Goal: Task Accomplishment & Management: Use online tool/utility

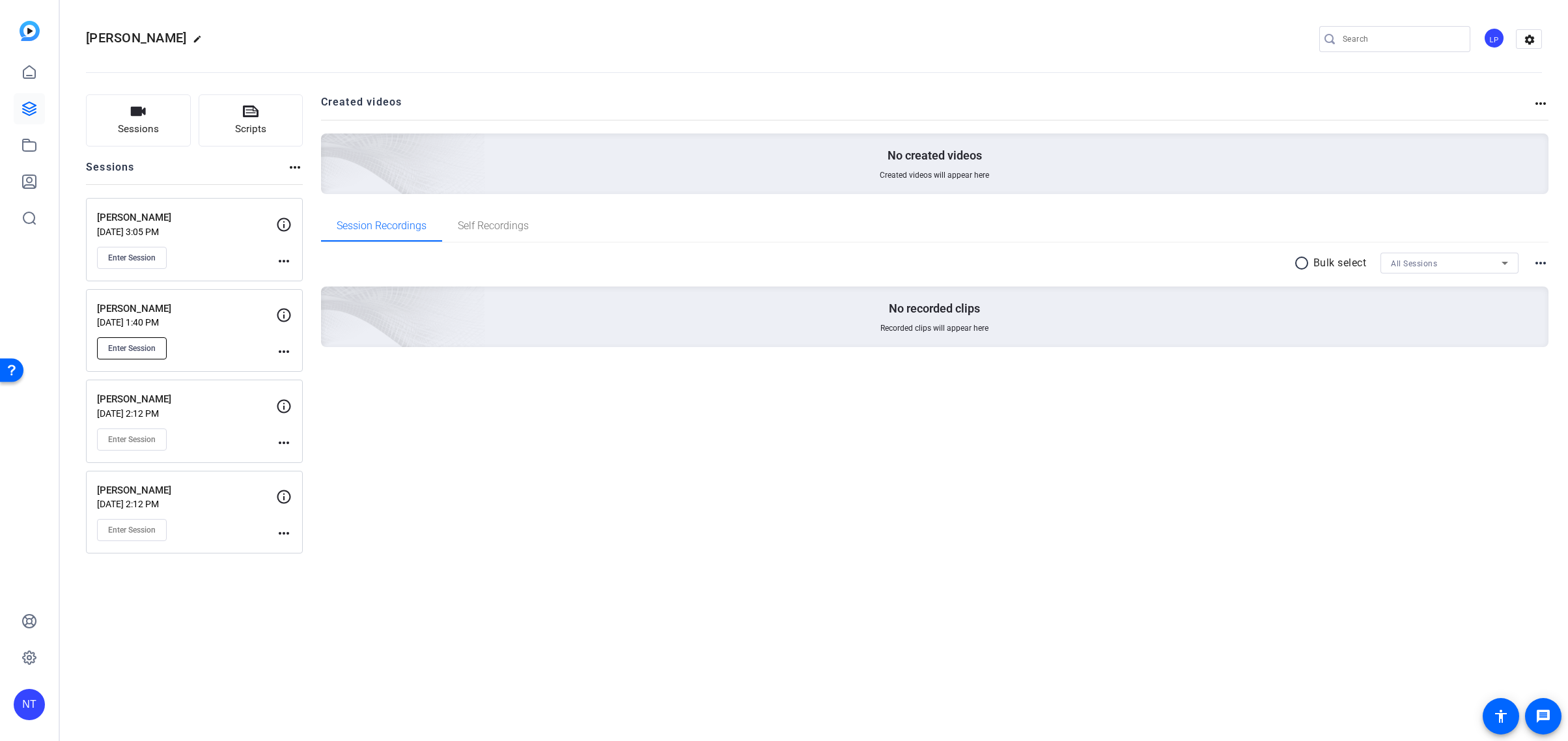
click at [123, 340] on button "Enter Session" at bounding box center [131, 348] width 70 height 22
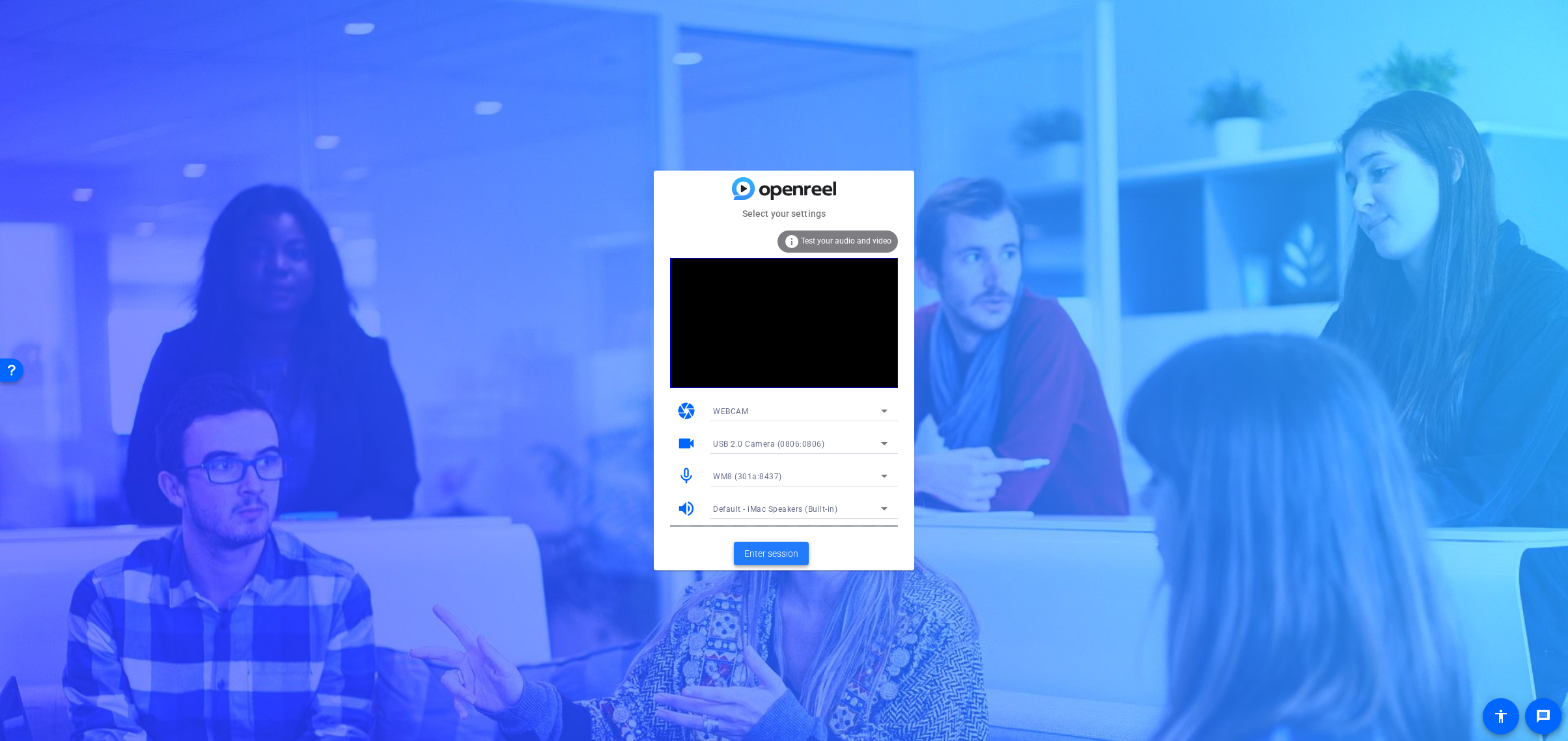
click at [772, 555] on span "Enter session" at bounding box center [771, 554] width 54 height 14
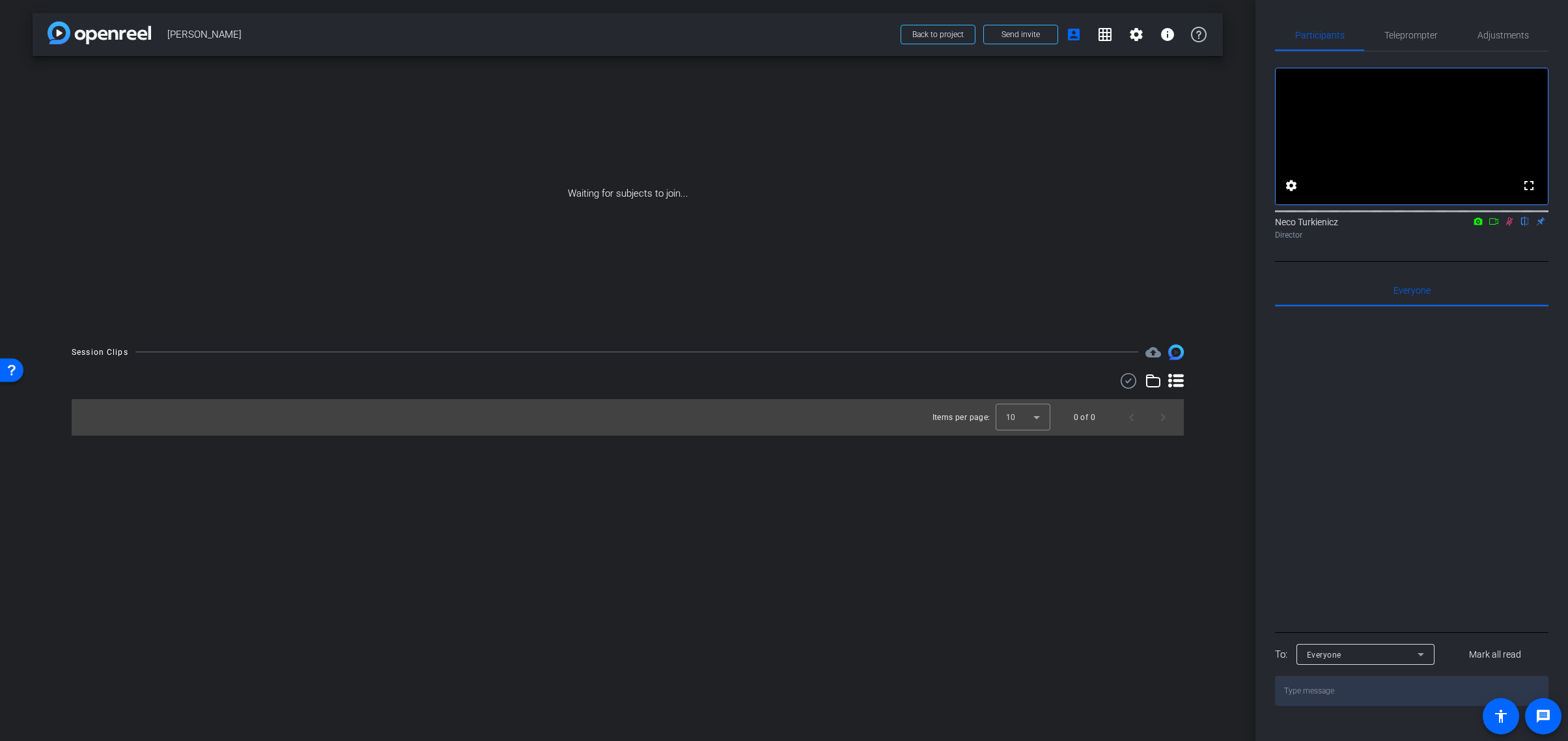
click at [1512, 226] on icon at bounding box center [1510, 221] width 10 height 9
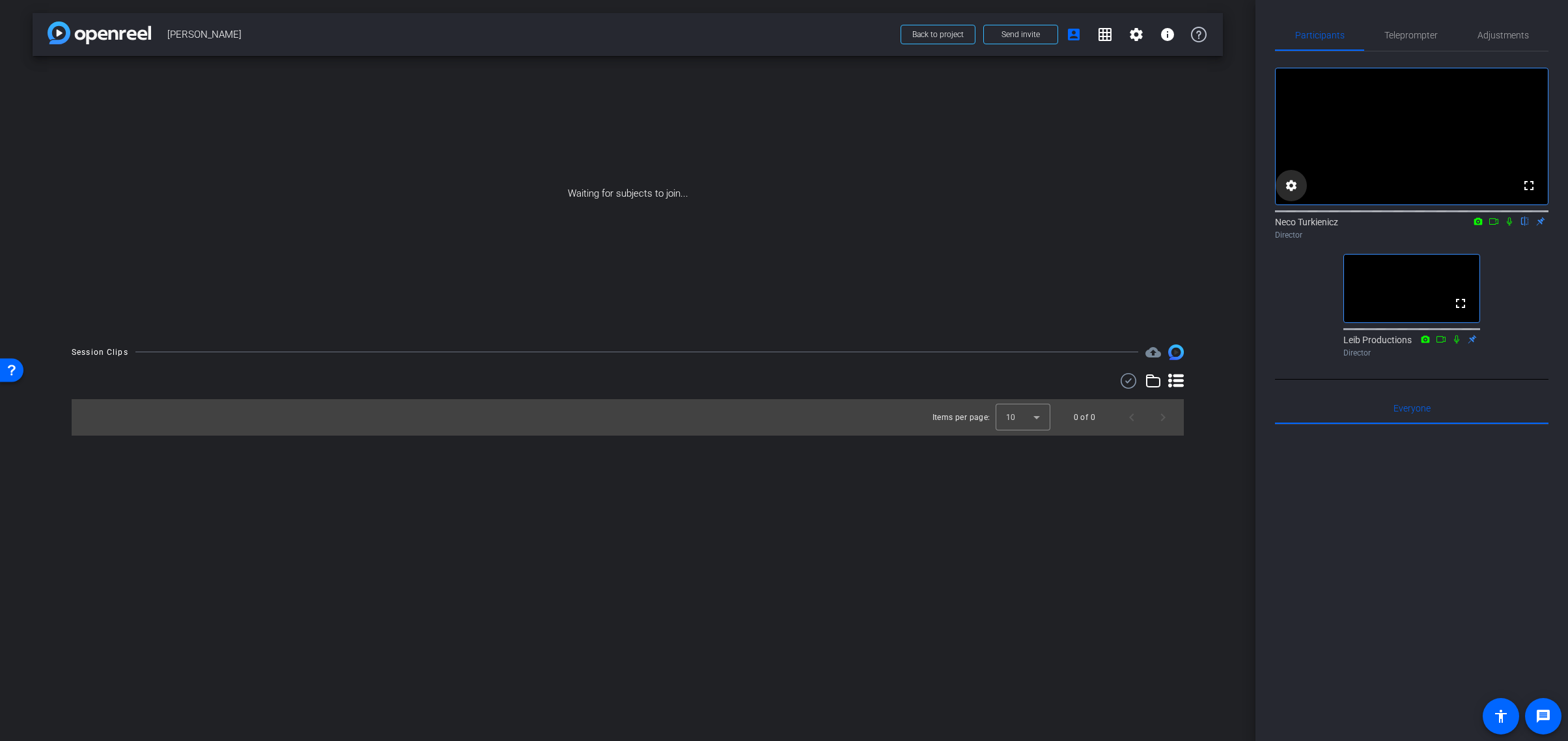
click at [1291, 193] on mat-icon "settings" at bounding box center [1292, 186] width 16 height 16
click at [1381, 270] on icon at bounding box center [1378, 270] width 16 height 16
click at [1366, 315] on span "1080p" at bounding box center [1361, 316] width 24 height 16
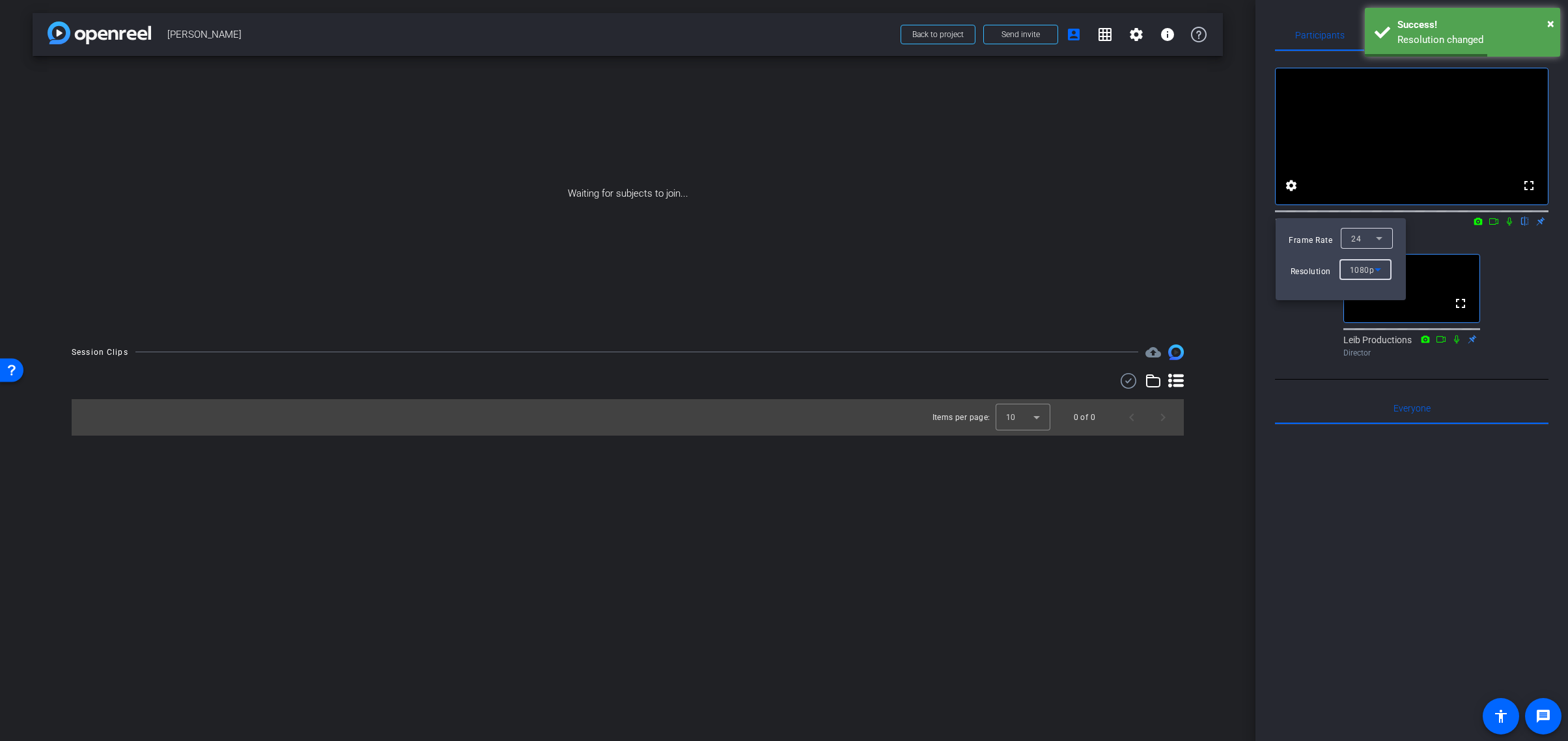
click at [1440, 240] on div at bounding box center [784, 370] width 1568 height 741
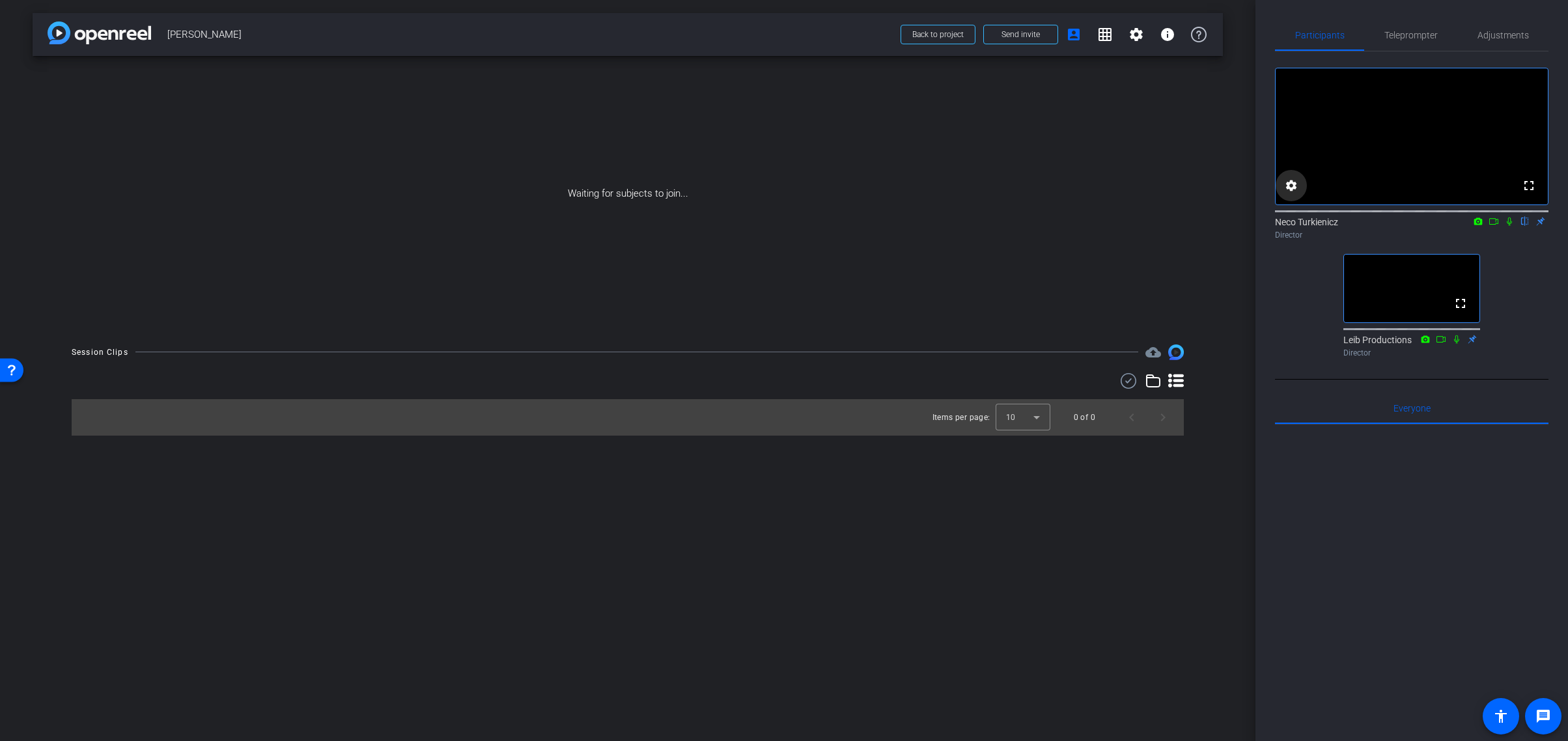
click at [1294, 193] on mat-icon "settings" at bounding box center [1292, 186] width 16 height 16
click at [1381, 239] on icon at bounding box center [1380, 239] width 6 height 3
click at [1358, 263] on span "30" at bounding box center [1356, 264] width 10 height 16
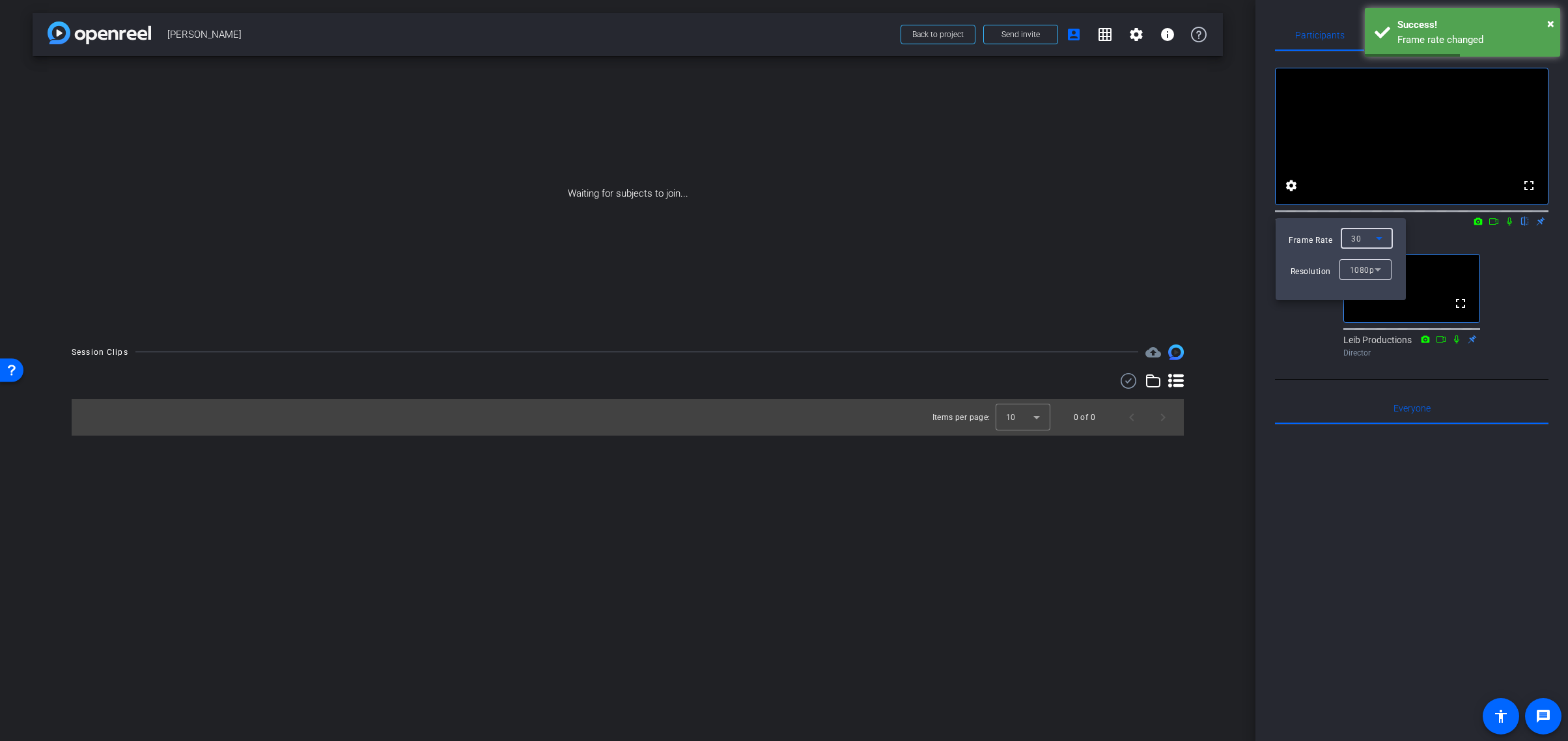
click at [1501, 263] on div at bounding box center [784, 370] width 1568 height 741
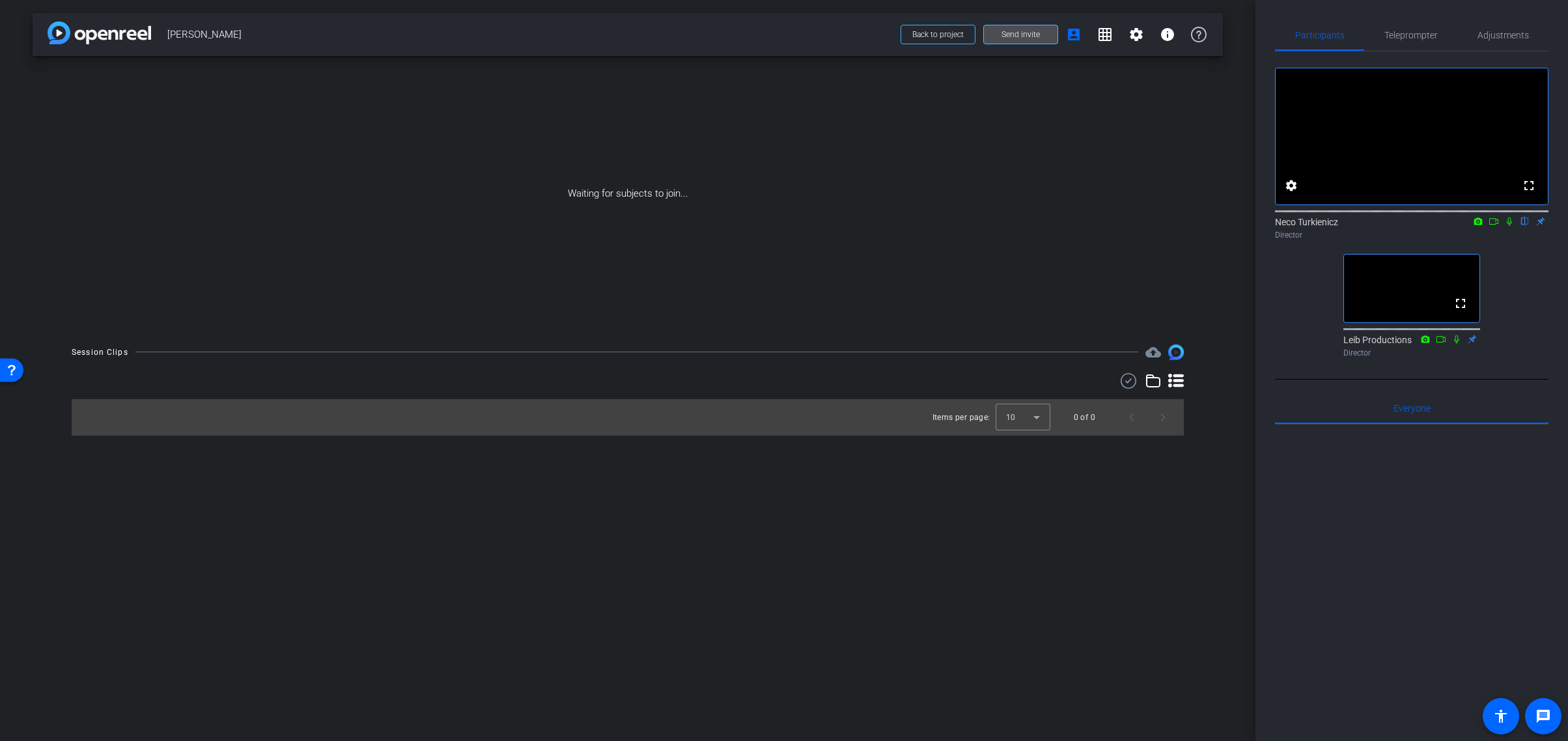
click at [1014, 37] on span "Send invite" at bounding box center [1021, 34] width 38 height 10
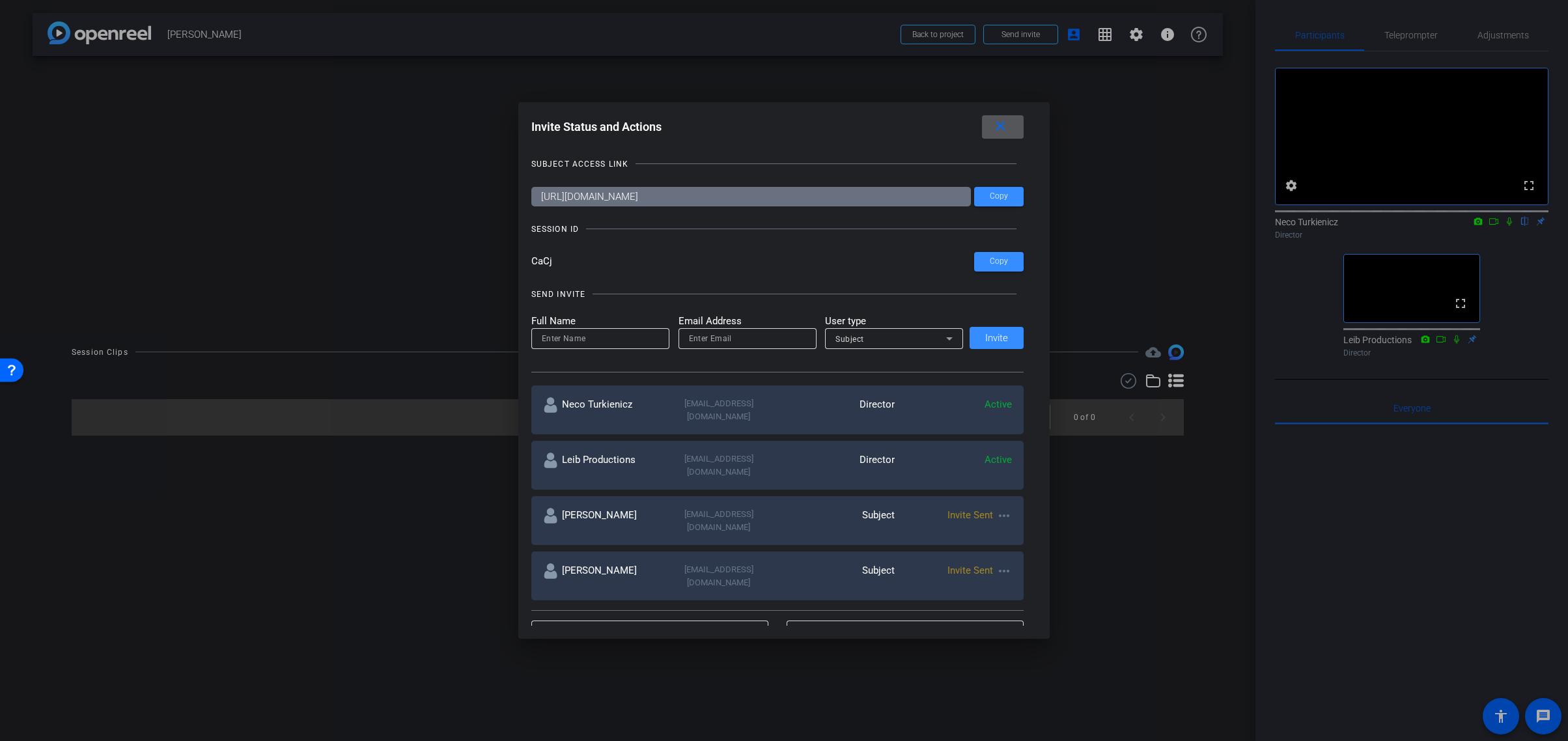
click at [1007, 563] on mat-icon "more_horiz" at bounding box center [1005, 571] width 16 height 16
click at [1039, 579] on span "Re-Send Invite" at bounding box center [1056, 579] width 98 height 16
click at [1001, 124] on mat-icon "close" at bounding box center [1001, 127] width 16 height 16
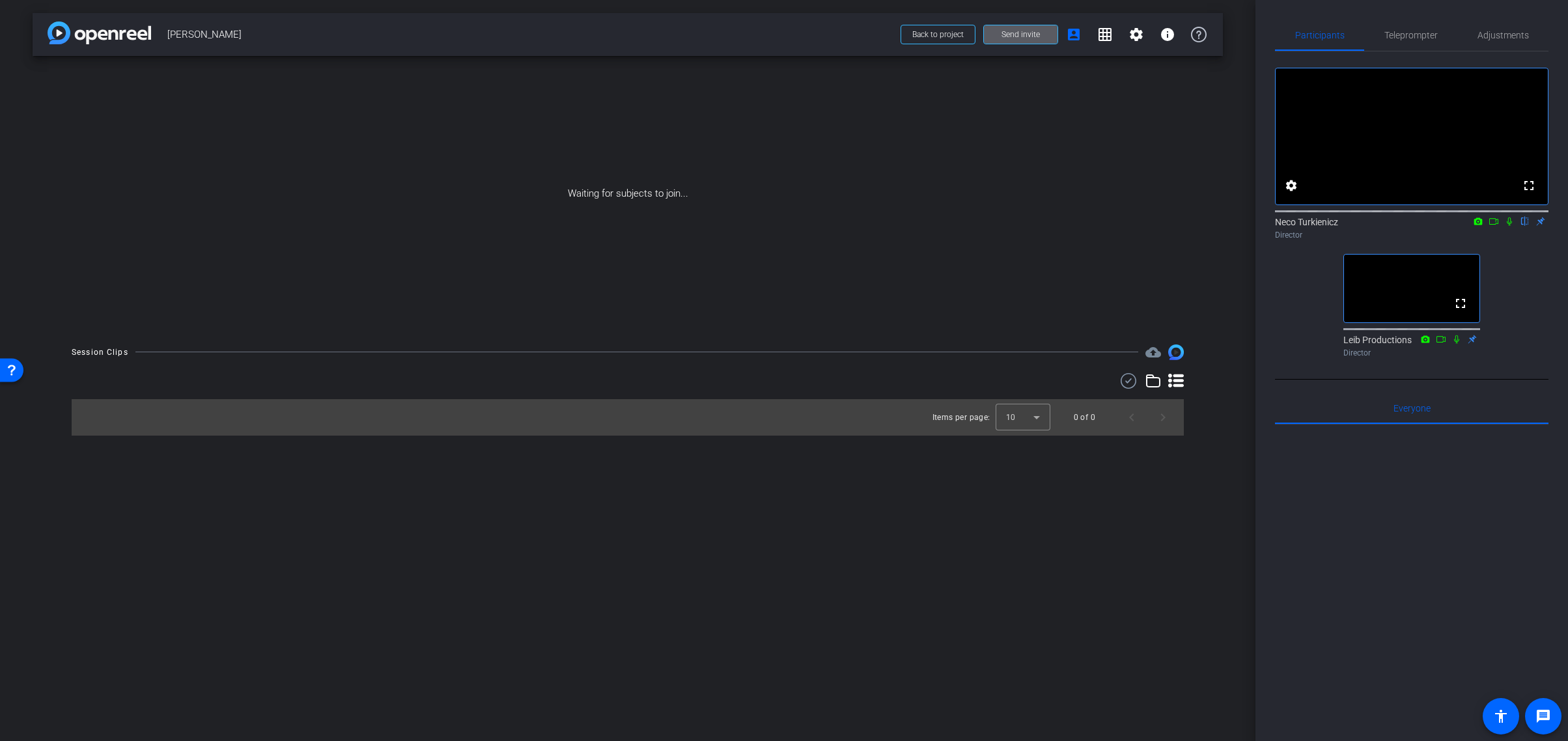
click at [1022, 36] on span "Send invite" at bounding box center [1021, 34] width 38 height 10
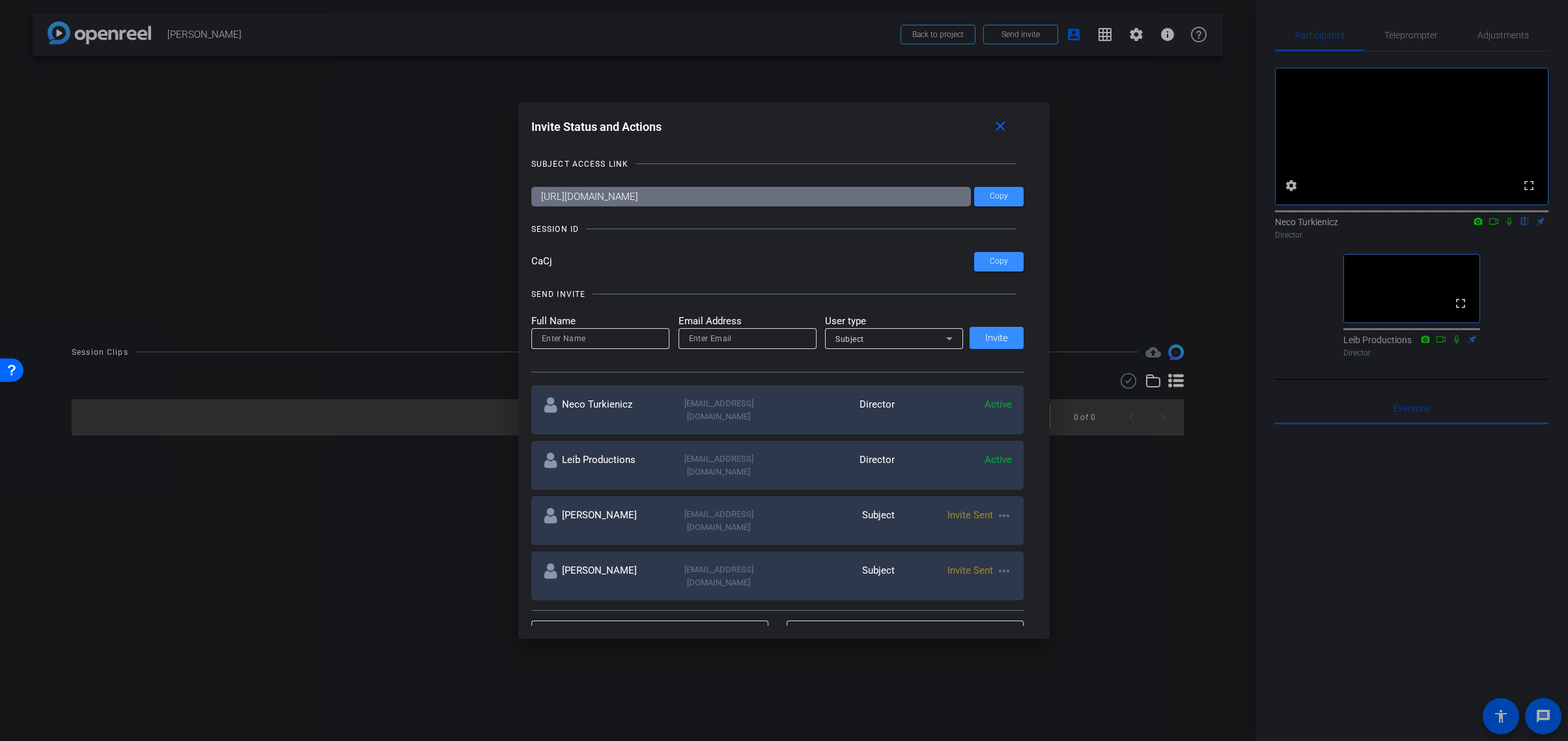
click at [1004, 563] on mat-icon "more_horiz" at bounding box center [1005, 571] width 16 height 16
click at [1035, 593] on span "Update and Re-Send Invite" at bounding box center [1056, 595] width 98 height 16
type input "[PERSON_NAME]"
type input "[EMAIL_ADDRESS][DOMAIN_NAME]"
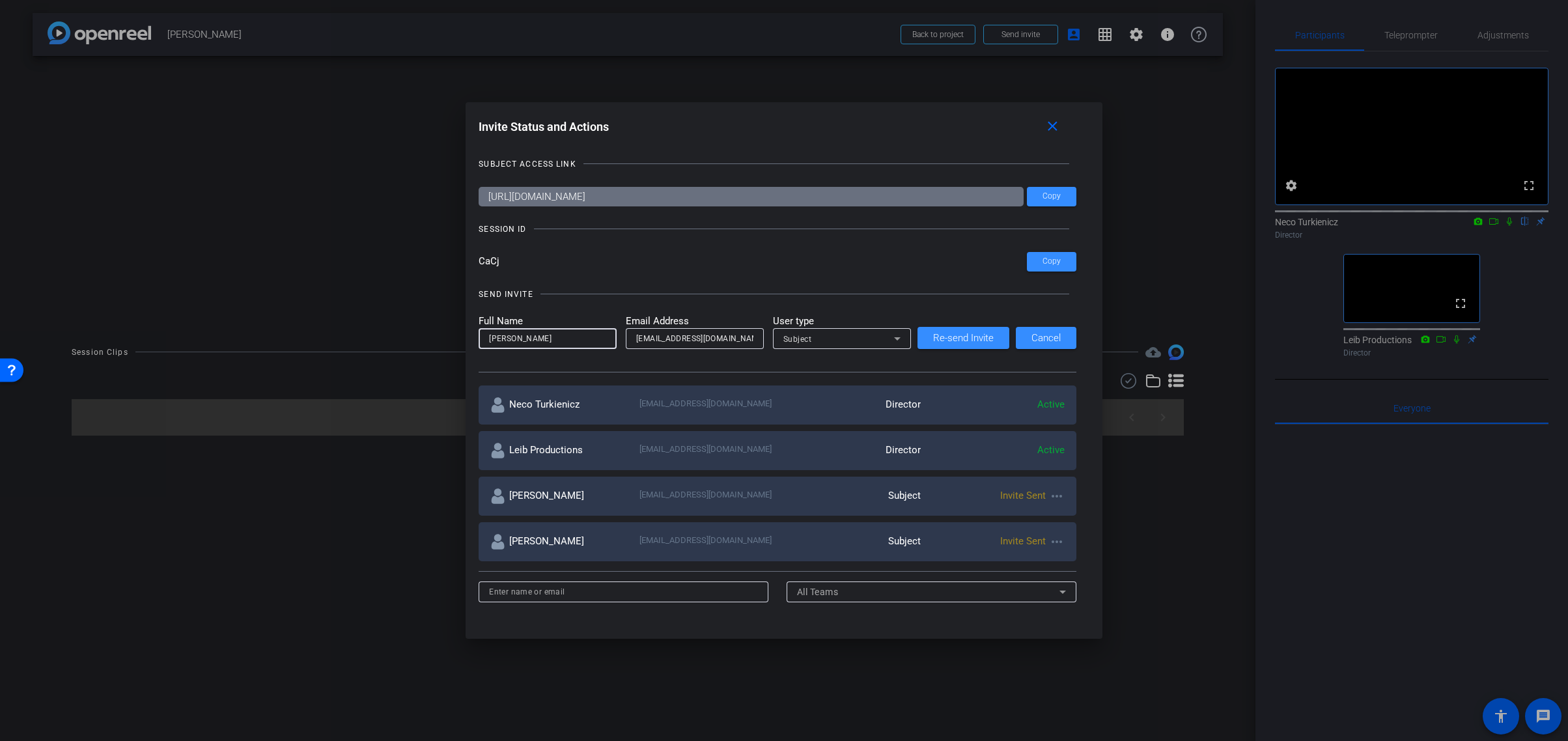
drag, startPoint x: 576, startPoint y: 337, endPoint x: 475, endPoint y: 336, distance: 101.0
click at [475, 336] on div "Invite Status and Actions close SUBJECT ACCESS LINK [URL][DOMAIN_NAME] Copy SES…" at bounding box center [784, 371] width 637 height 538
type input "[PERSON_NAME]"
click at [964, 336] on span "Re-send Invite" at bounding box center [964, 338] width 61 height 10
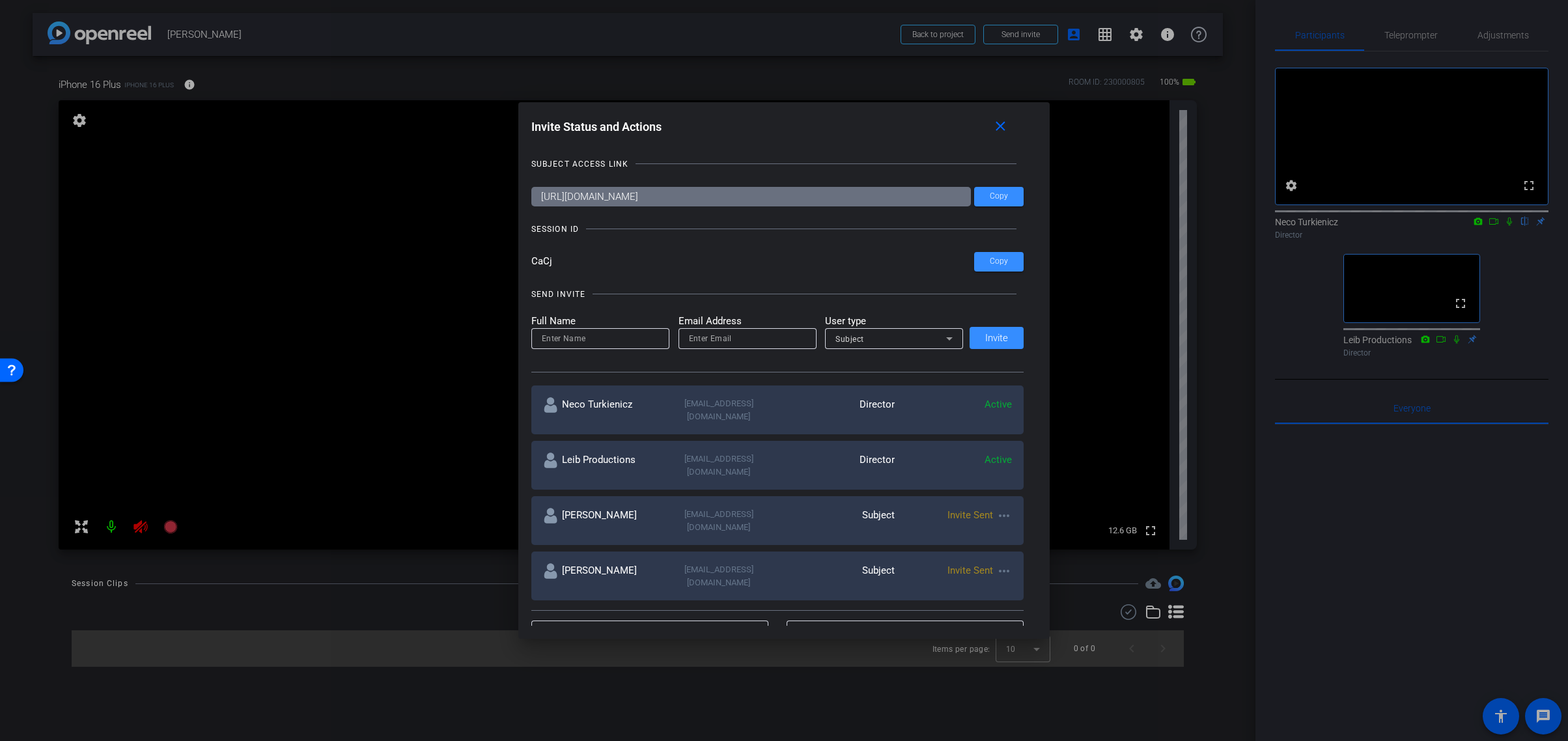
drag, startPoint x: 812, startPoint y: 79, endPoint x: 983, endPoint y: 89, distance: 171.3
click at [836, 71] on div at bounding box center [784, 370] width 1568 height 741
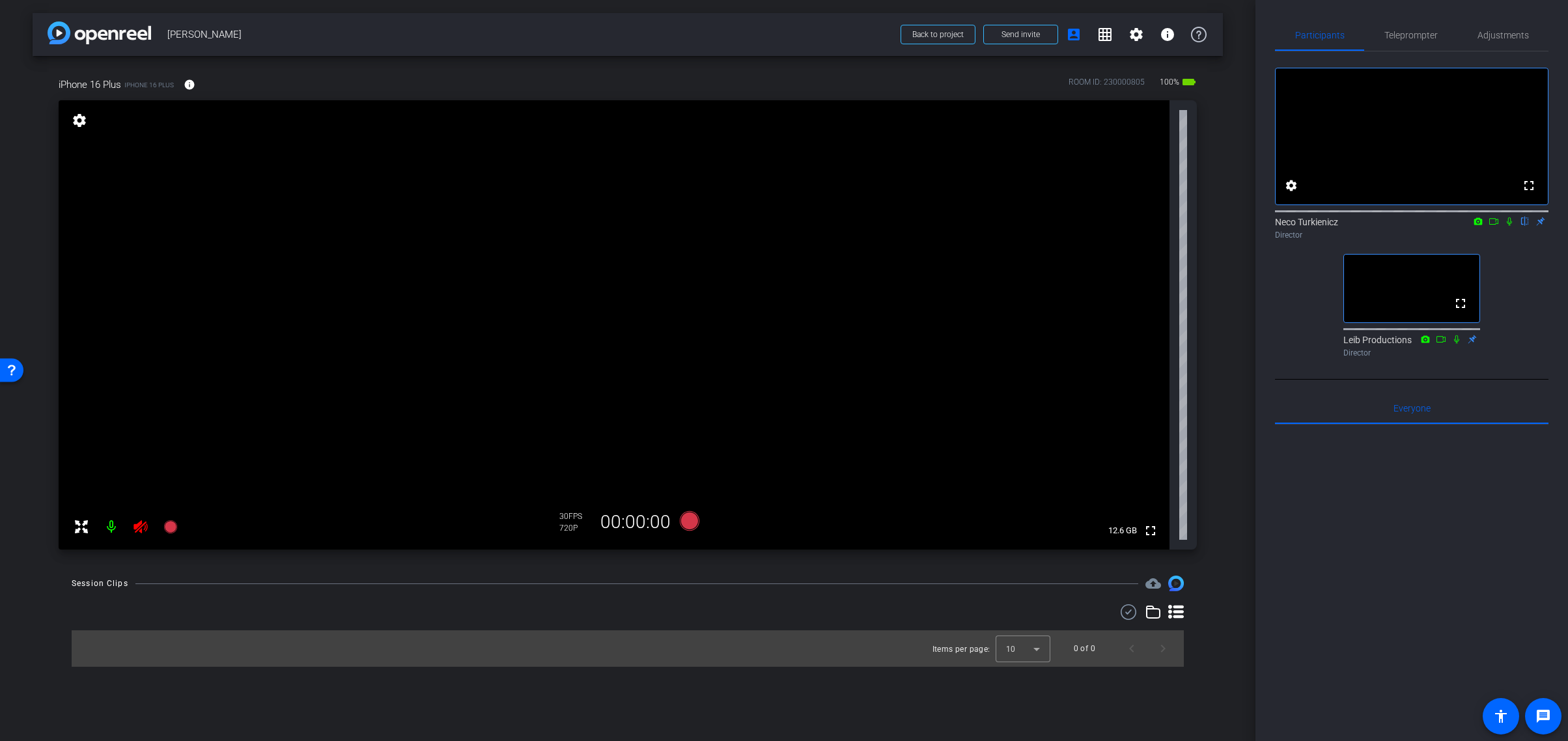
click at [139, 527] on icon at bounding box center [140, 526] width 14 height 13
click at [191, 85] on mat-icon "info" at bounding box center [189, 84] width 12 height 12
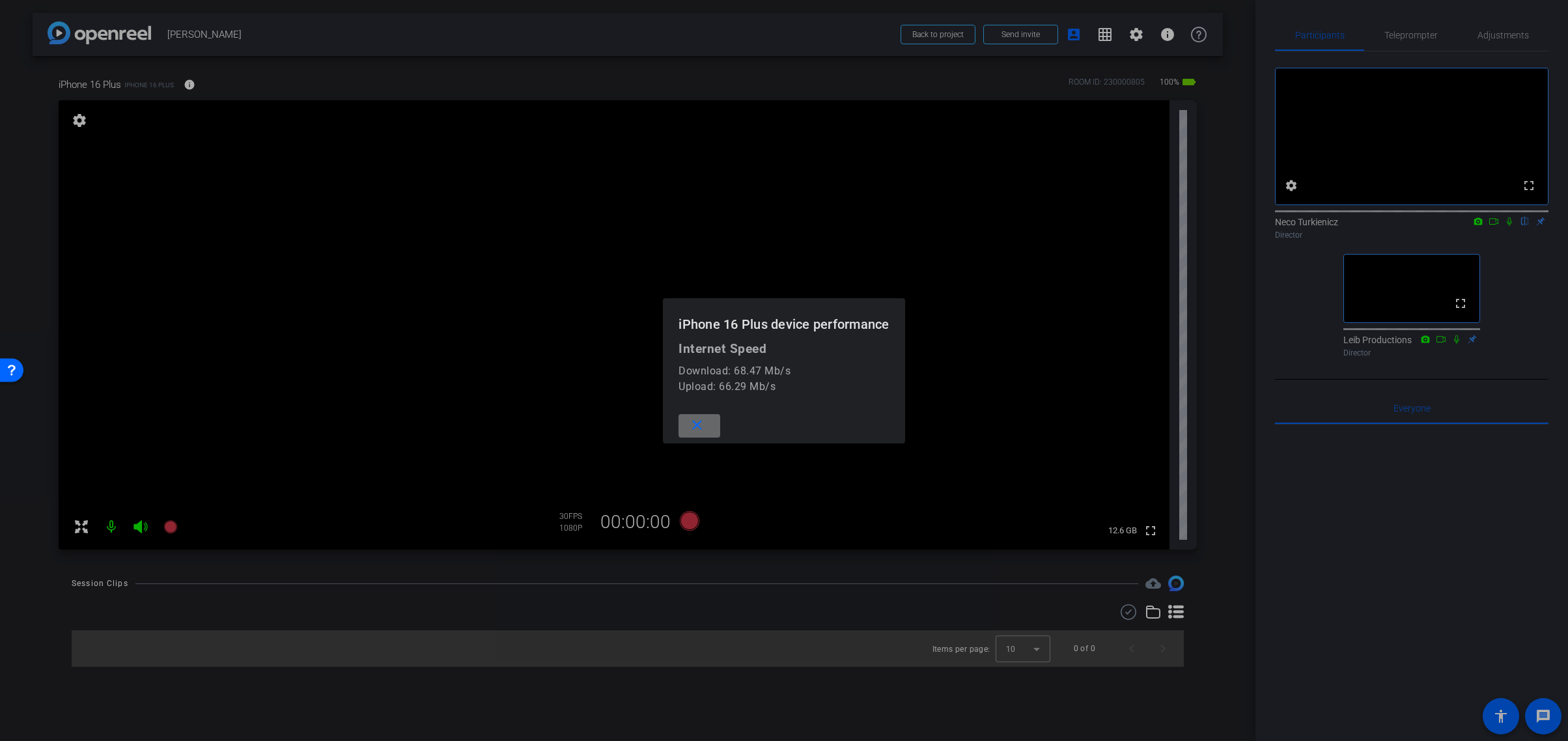
click at [695, 424] on mat-icon "close" at bounding box center [697, 425] width 16 height 16
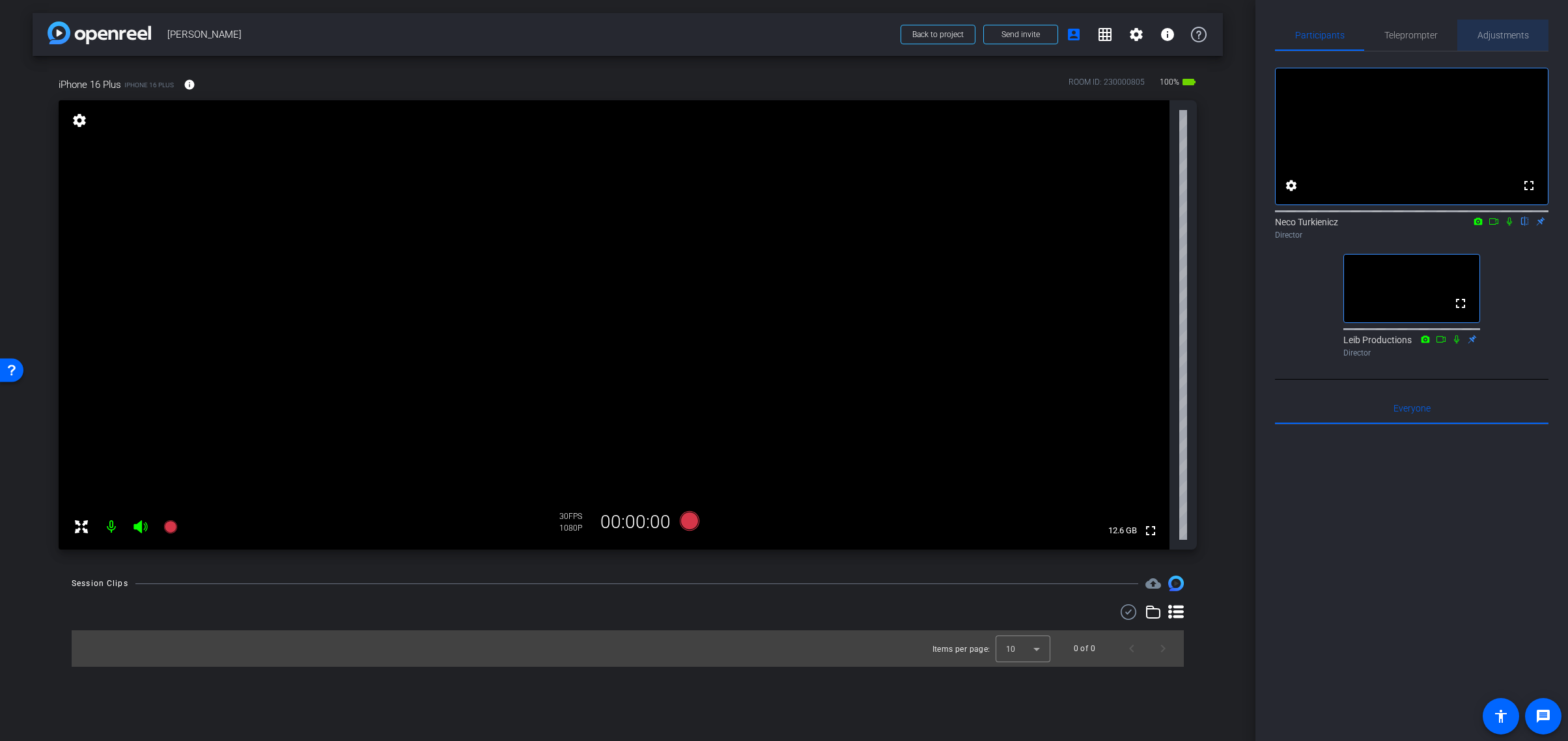
click at [1497, 37] on span "Adjustments" at bounding box center [1503, 34] width 51 height 9
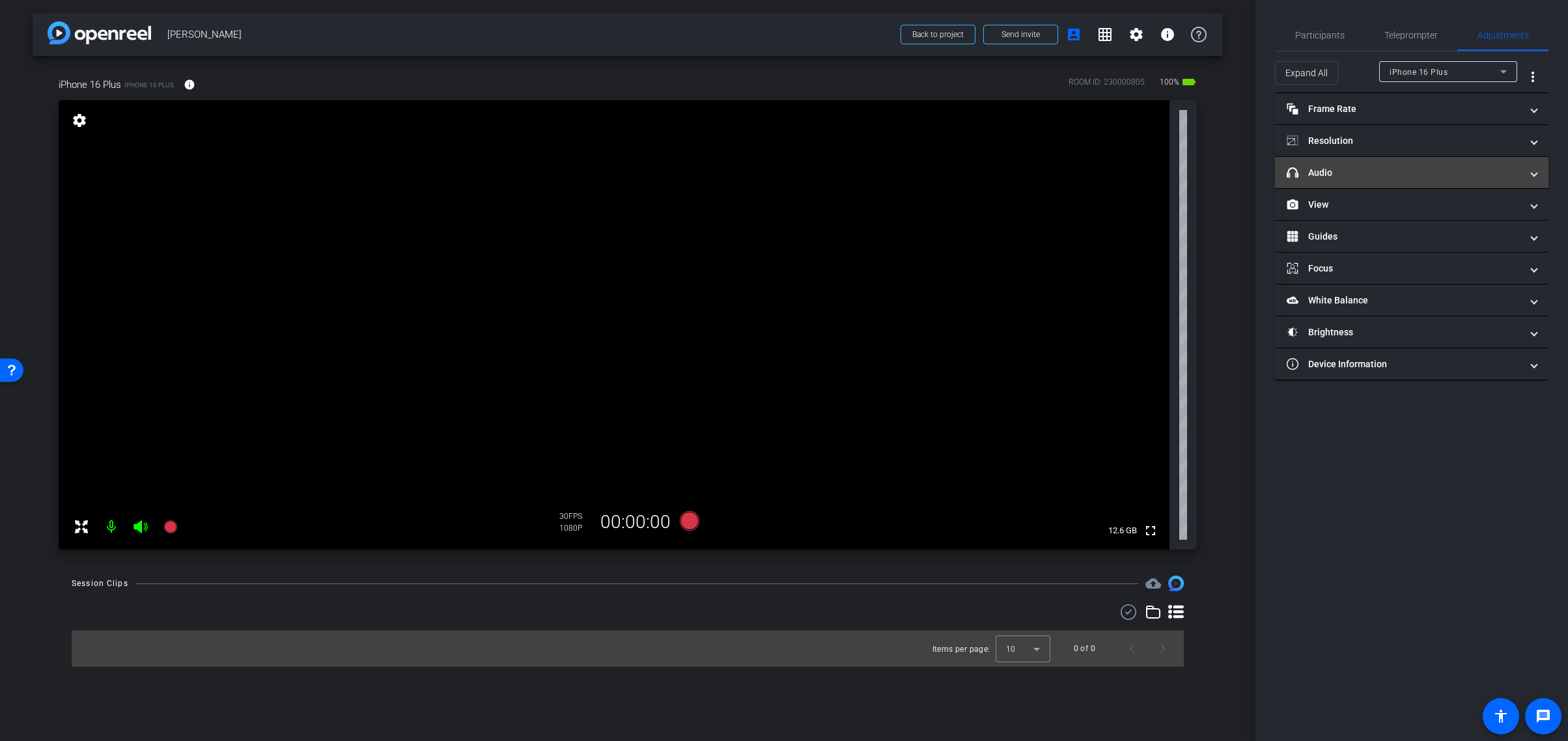
click at [1427, 175] on mat-panel-title "headphone icon Audio" at bounding box center [1404, 172] width 235 height 14
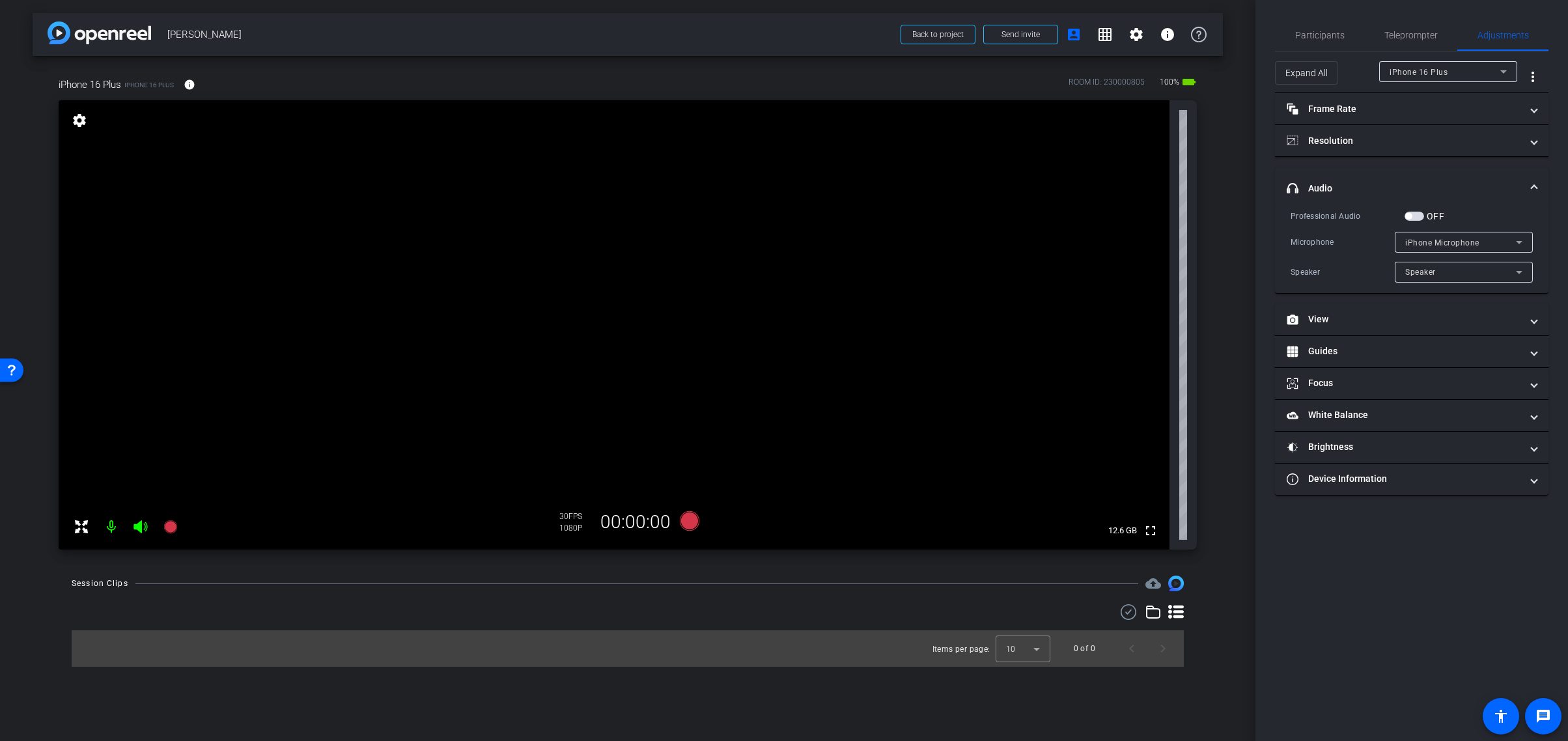
click at [1417, 212] on span "button" at bounding box center [1414, 215] width 19 height 9
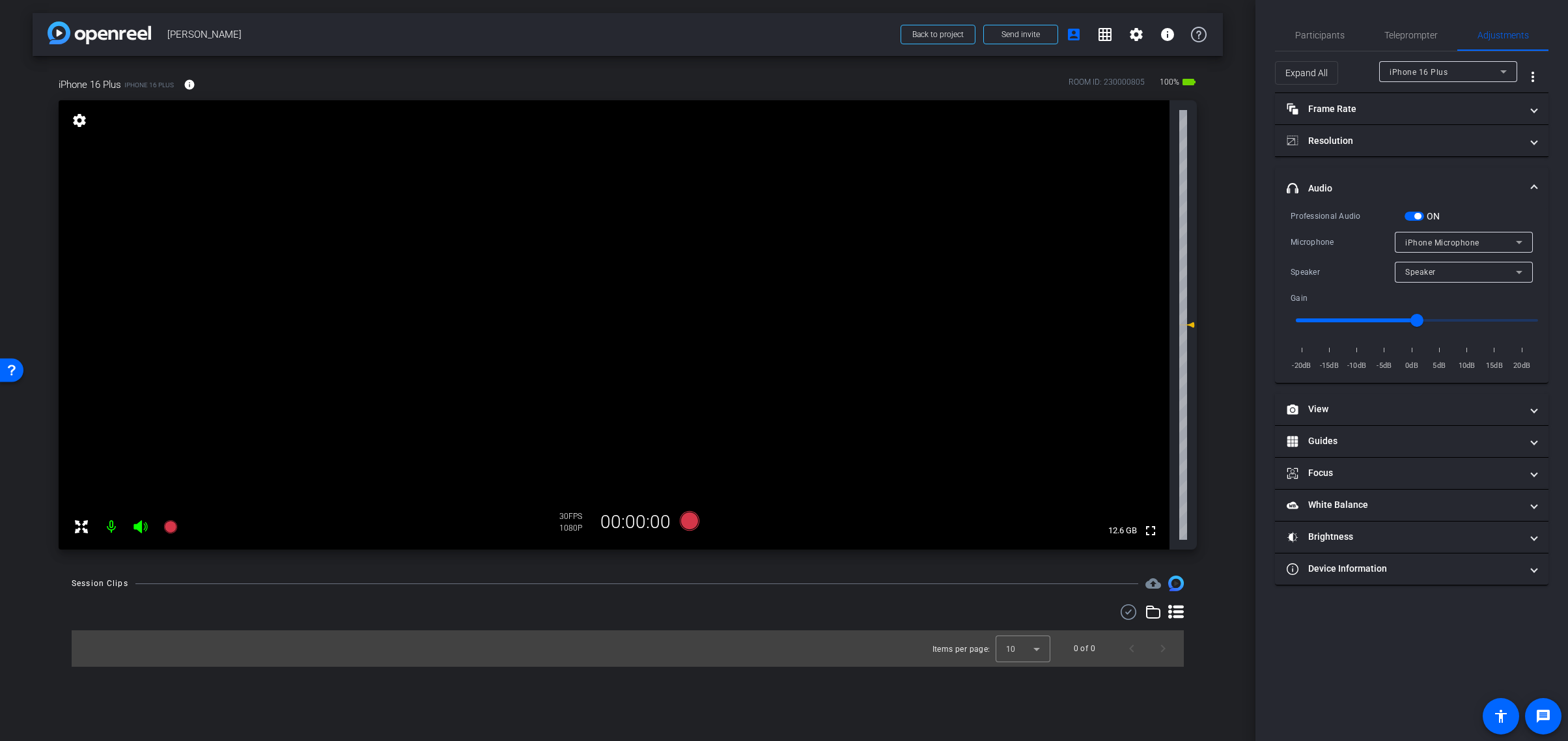
click at [1471, 273] on div "Speaker" at bounding box center [1461, 272] width 111 height 16
click at [1456, 240] on div at bounding box center [784, 370] width 1568 height 741
click at [1456, 240] on span "iPhone Microphone" at bounding box center [1442, 243] width 75 height 9
click at [1438, 287] on span "USBAudio1.0" at bounding box center [1430, 289] width 50 height 16
click at [1411, 215] on span "button" at bounding box center [1414, 215] width 19 height 9
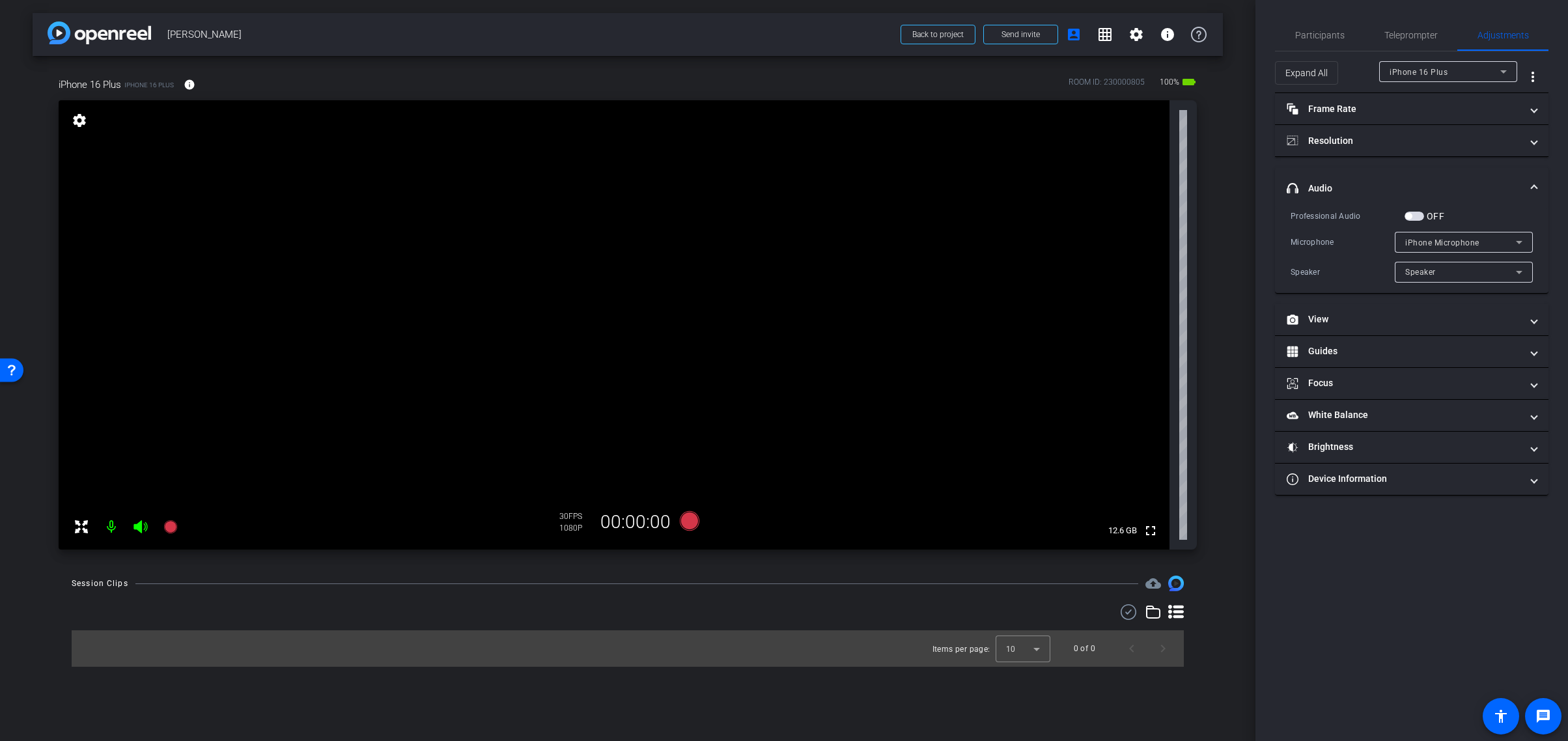
click at [1467, 241] on span "iPhone Microphone" at bounding box center [1442, 243] width 75 height 9
click at [1482, 239] on div at bounding box center [784, 370] width 1568 height 741
click at [1324, 33] on span "Participants" at bounding box center [1320, 34] width 50 height 9
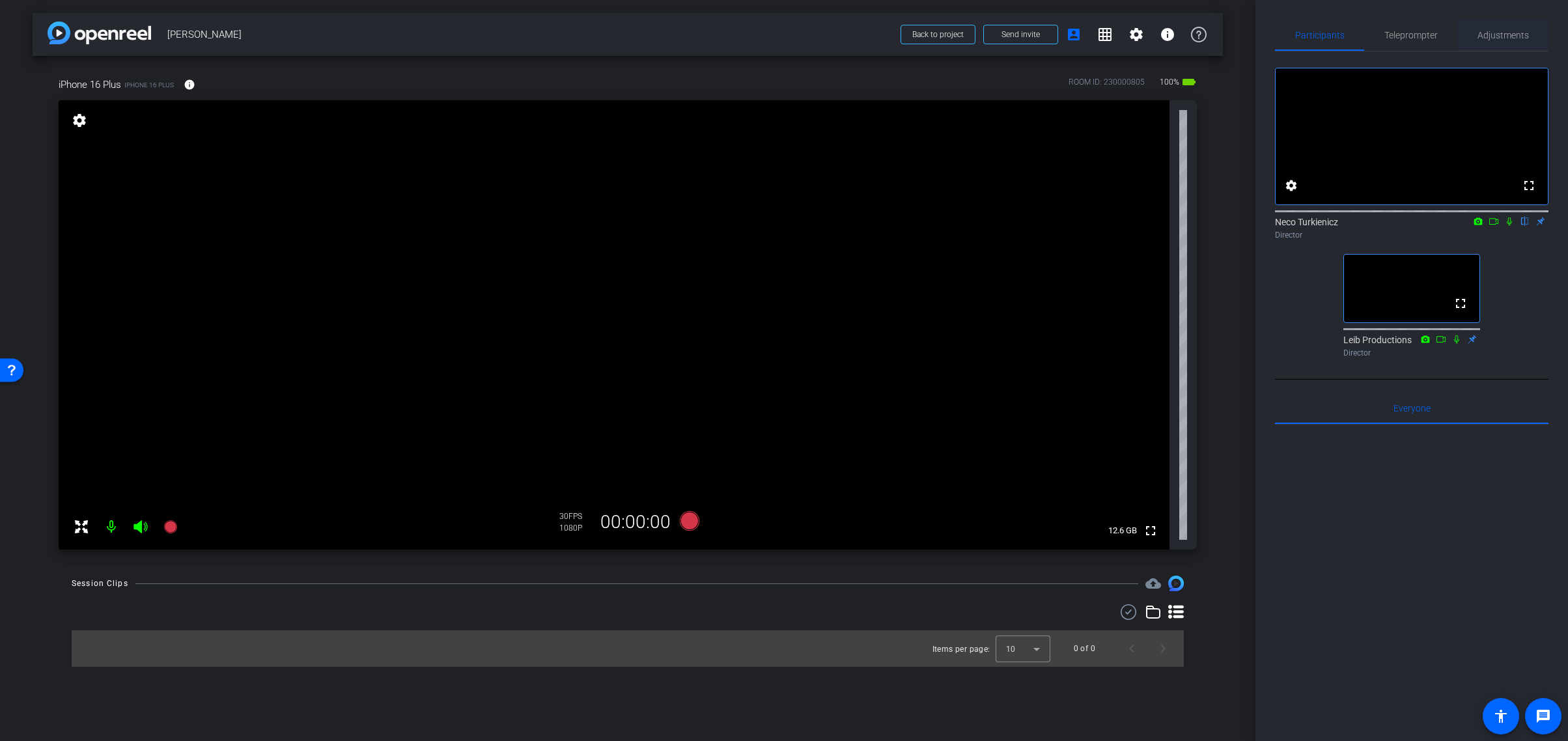
click at [1503, 34] on span "Adjustments" at bounding box center [1503, 34] width 51 height 9
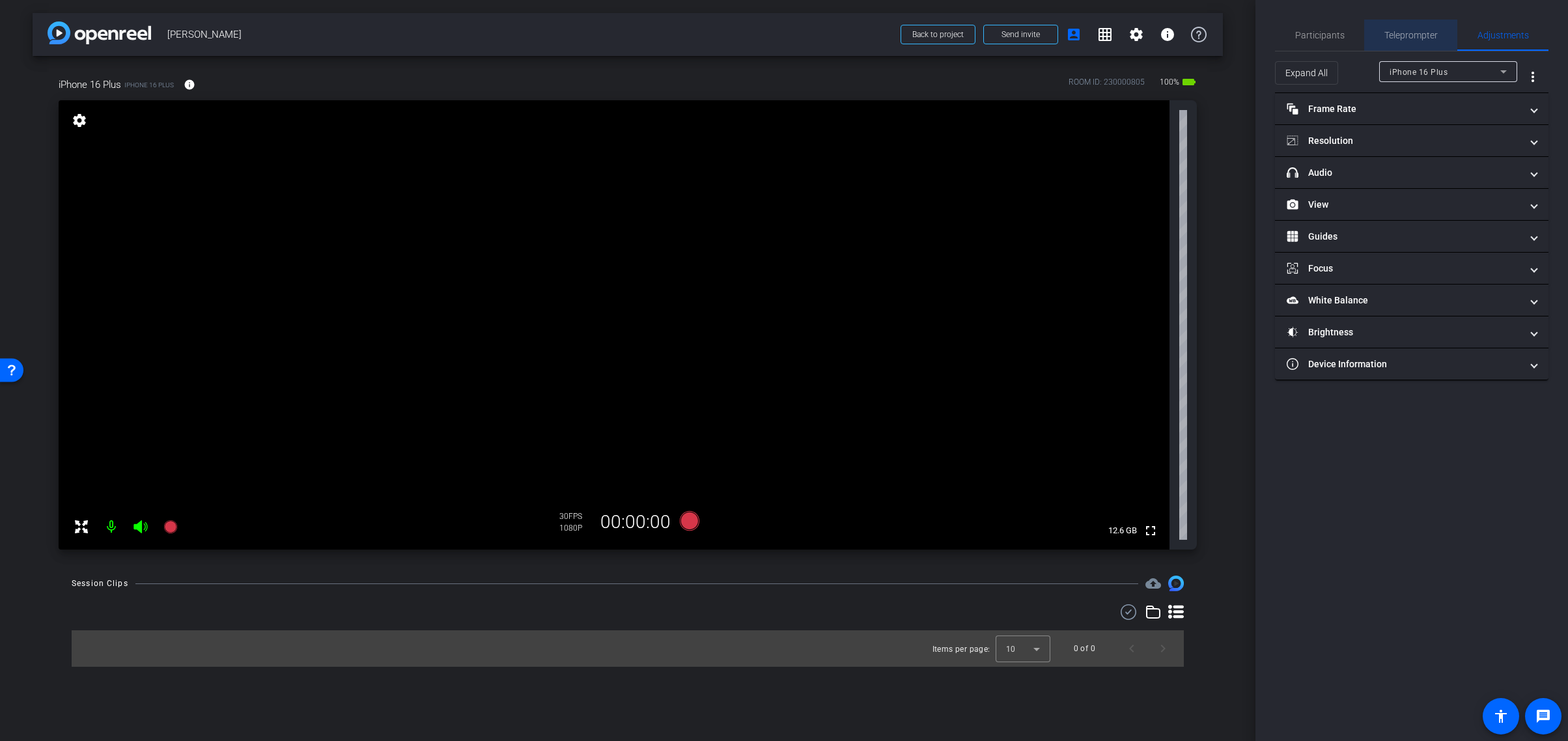
click at [1405, 34] on span "Teleprompter" at bounding box center [1411, 34] width 54 height 9
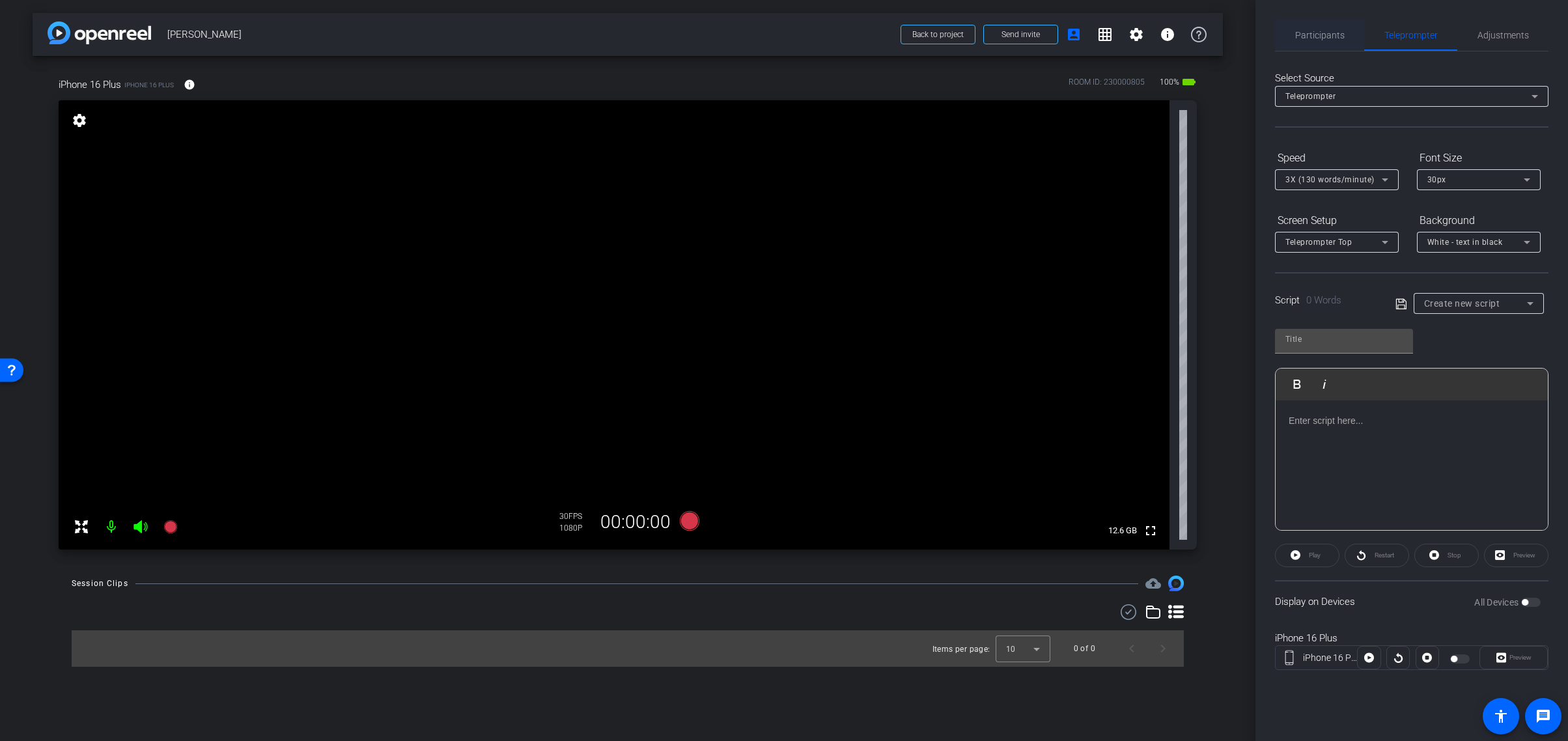
click at [1327, 34] on span "Participants" at bounding box center [1320, 34] width 50 height 9
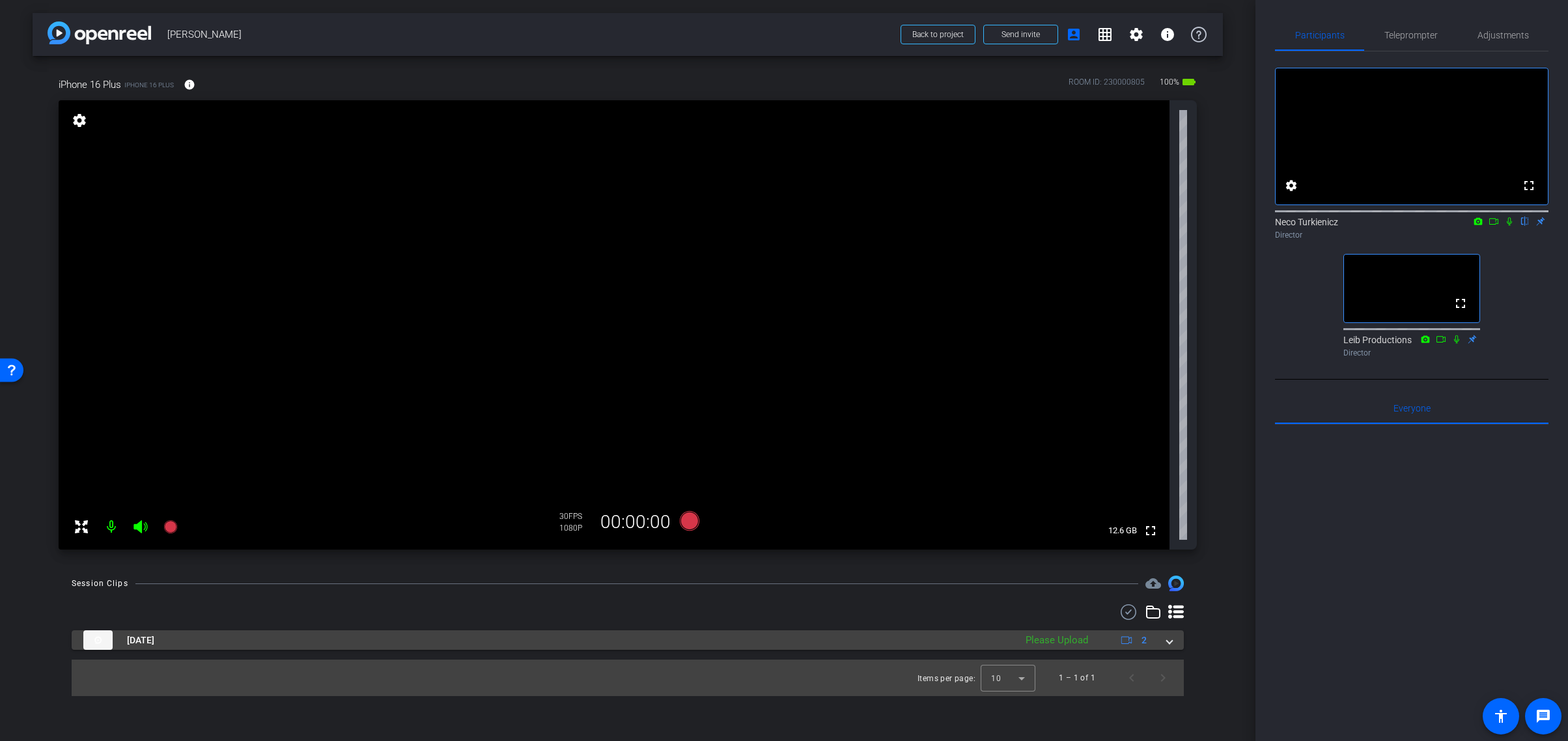
click at [1169, 642] on span at bounding box center [1170, 640] width 6 height 14
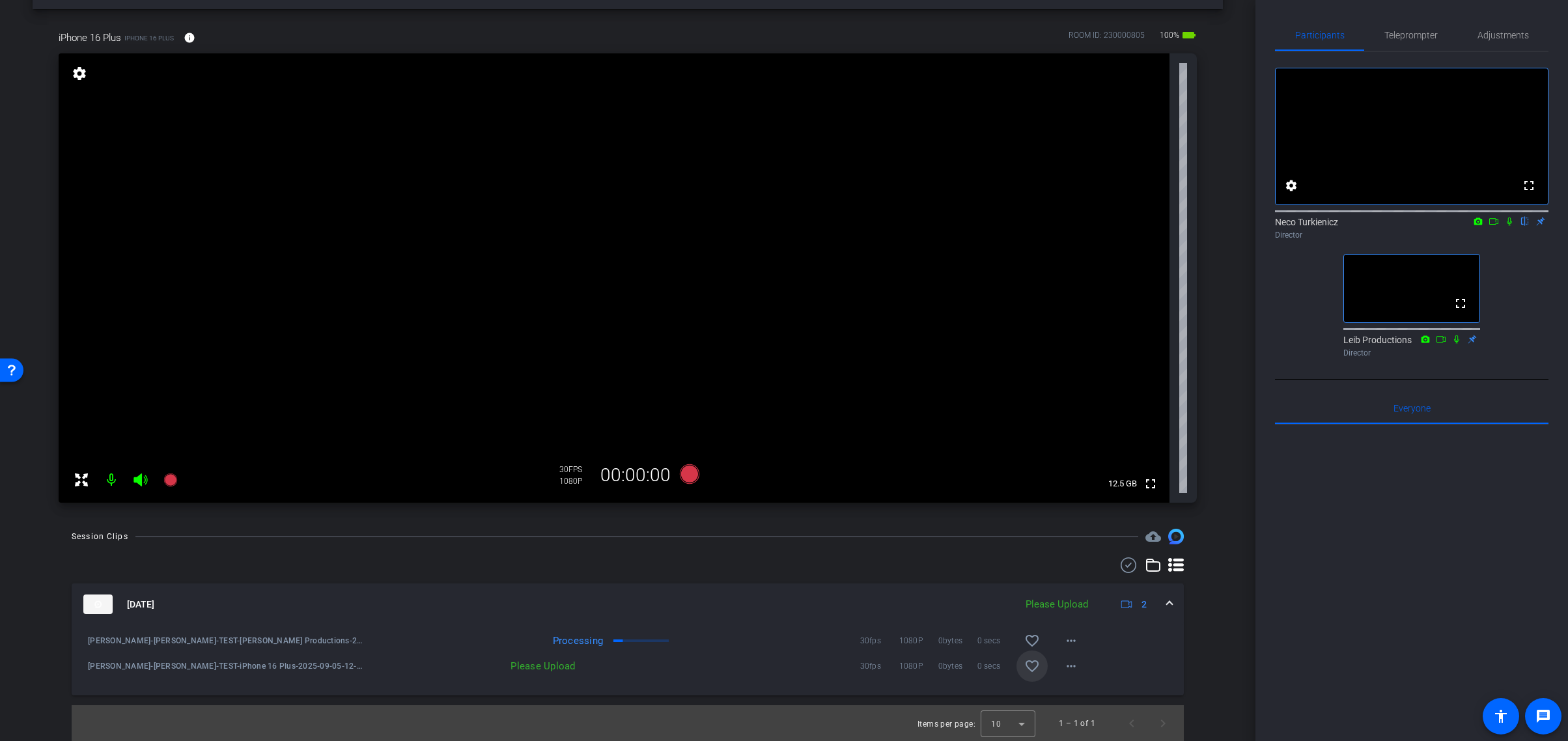
scroll to position [45, 0]
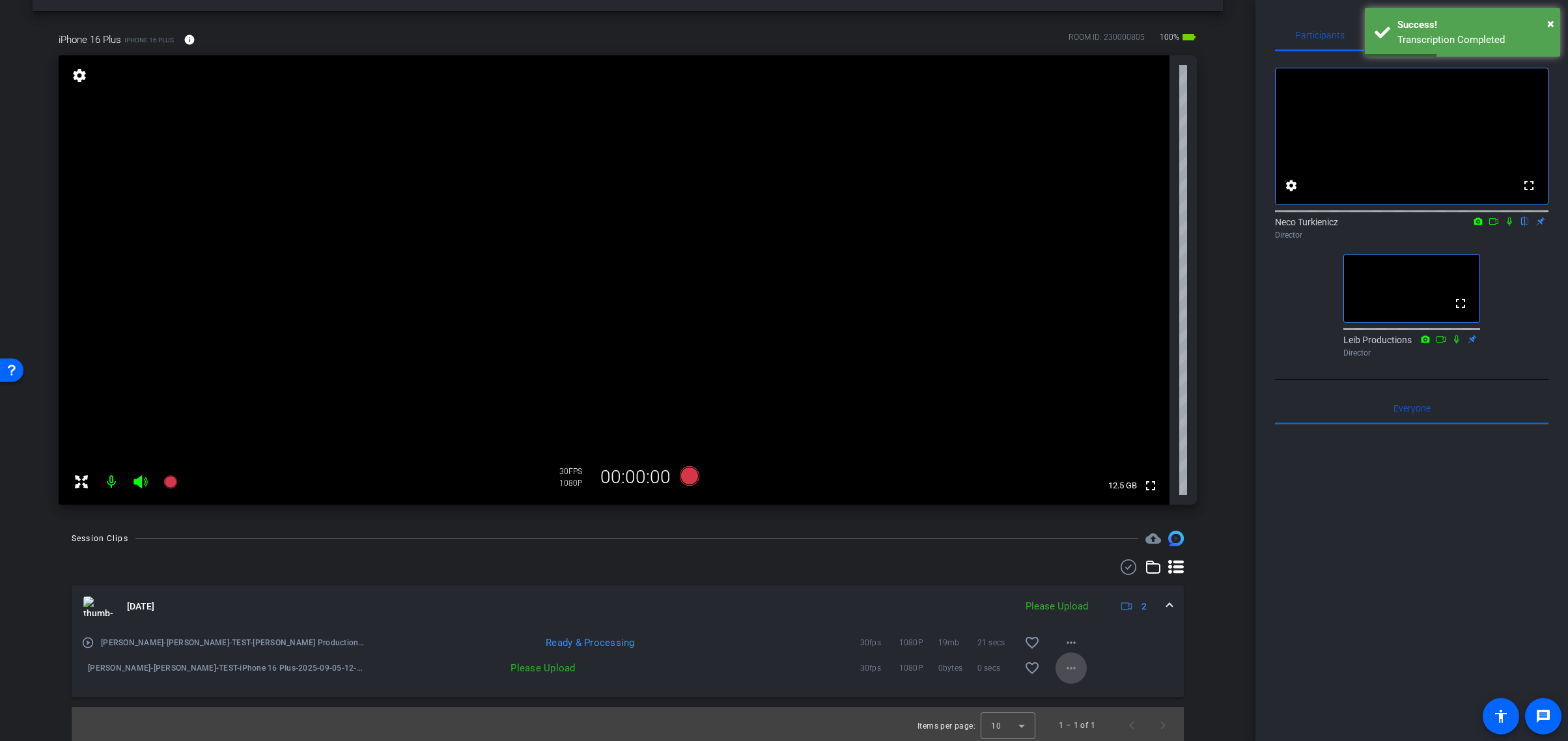
click at [1072, 668] on mat-icon "more_horiz" at bounding box center [1071, 668] width 16 height 16
click at [1072, 668] on div at bounding box center [784, 370] width 1568 height 741
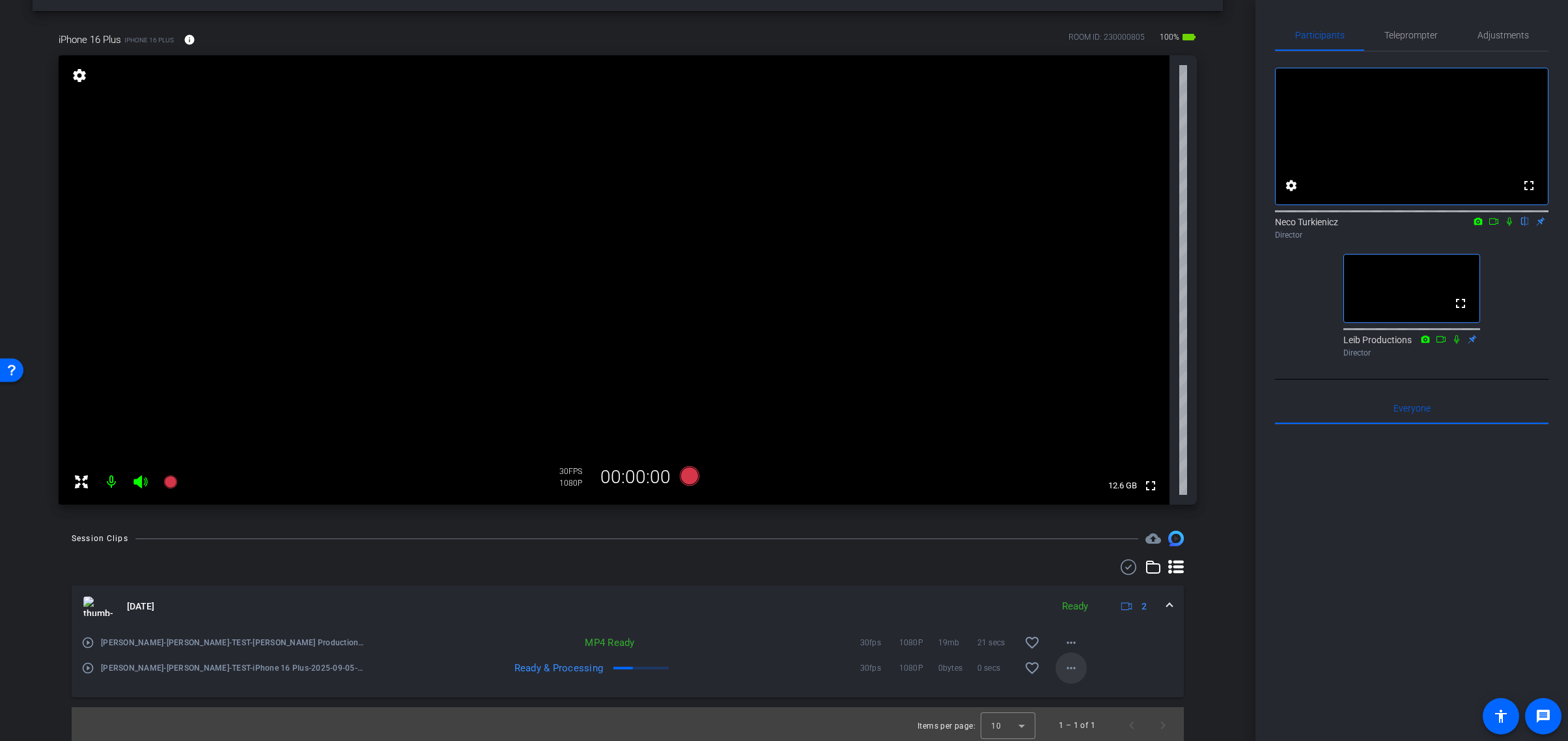
click at [1073, 666] on mat-icon "more_horiz" at bounding box center [1071, 668] width 16 height 16
click at [1116, 666] on div at bounding box center [784, 370] width 1568 height 741
click at [1072, 667] on mat-icon "more_horiz" at bounding box center [1071, 668] width 16 height 16
click at [1124, 664] on div at bounding box center [784, 370] width 1568 height 741
click at [1068, 666] on mat-icon "more_horiz" at bounding box center [1071, 668] width 16 height 16
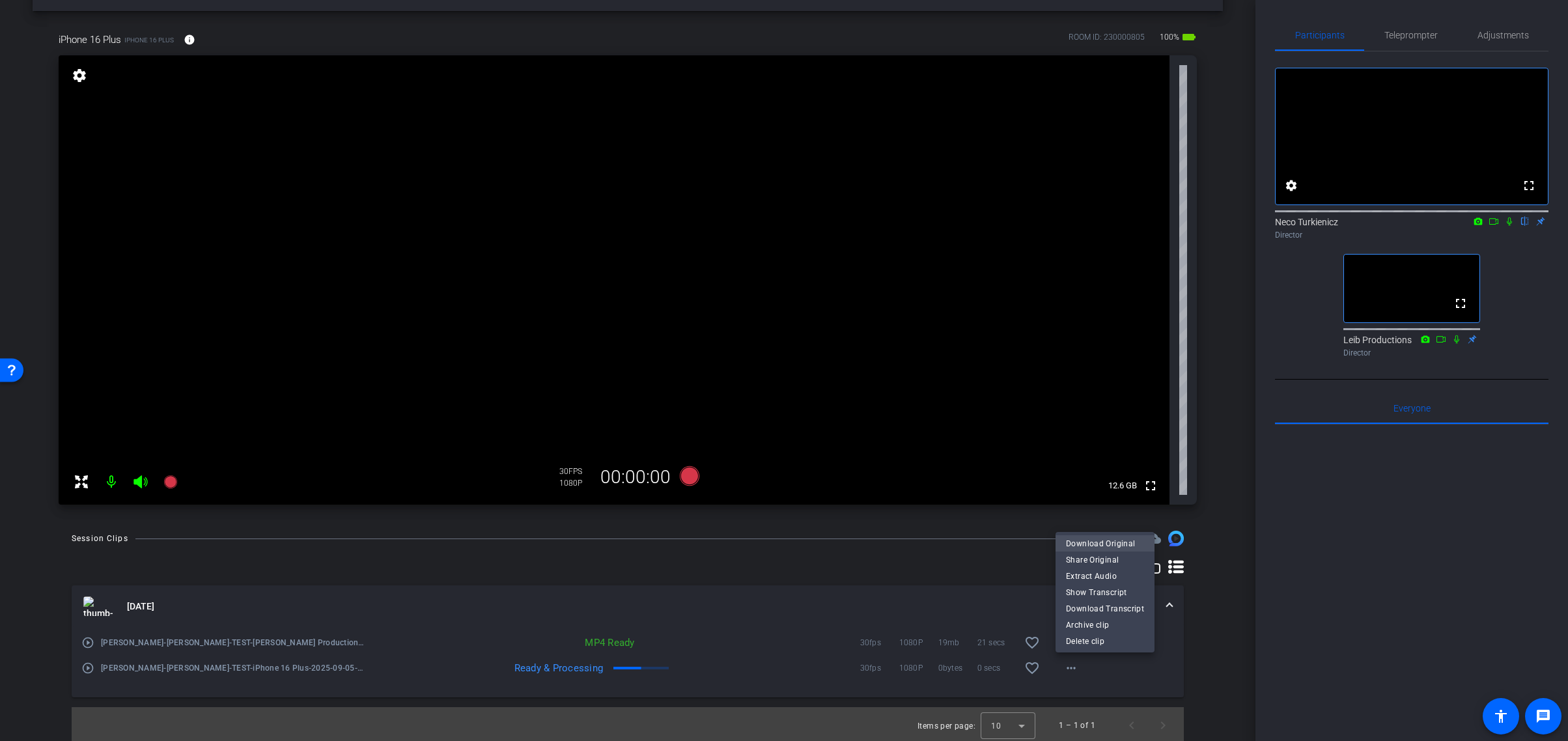
click at [1101, 541] on span "Download Original" at bounding box center [1106, 544] width 79 height 16
click at [1072, 644] on mat-icon "more_horiz" at bounding box center [1071, 643] width 16 height 16
click at [1110, 496] on span "Download MP4" at bounding box center [1106, 502] width 79 height 16
click at [1478, 226] on icon at bounding box center [1478, 221] width 10 height 9
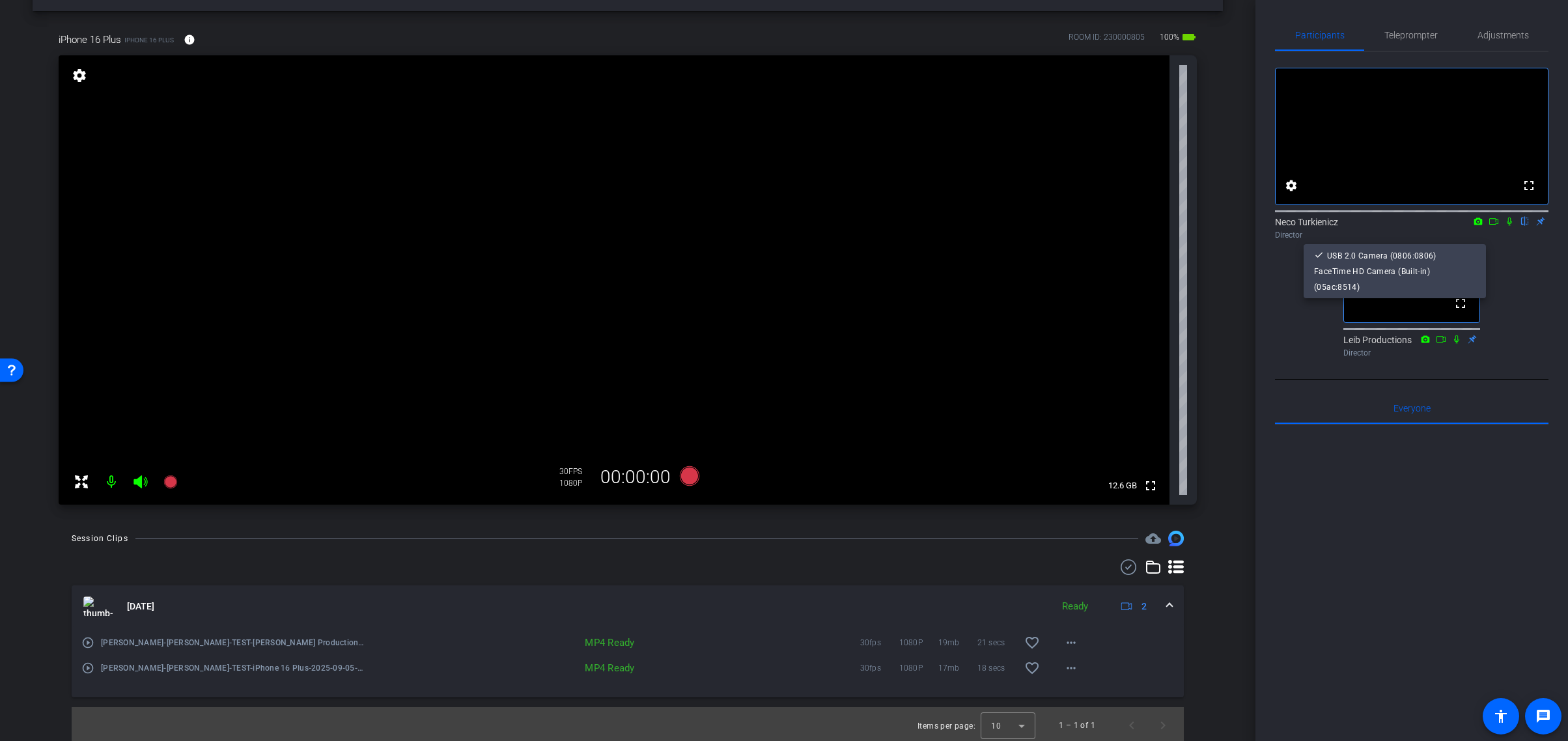
click at [1479, 237] on div at bounding box center [784, 370] width 1568 height 741
click at [1478, 226] on icon at bounding box center [1478, 221] width 10 height 9
click at [1478, 236] on div at bounding box center [784, 370] width 1568 height 741
click at [1512, 226] on icon at bounding box center [1510, 221] width 10 height 9
click at [1493, 226] on icon at bounding box center [1493, 221] width 10 height 9
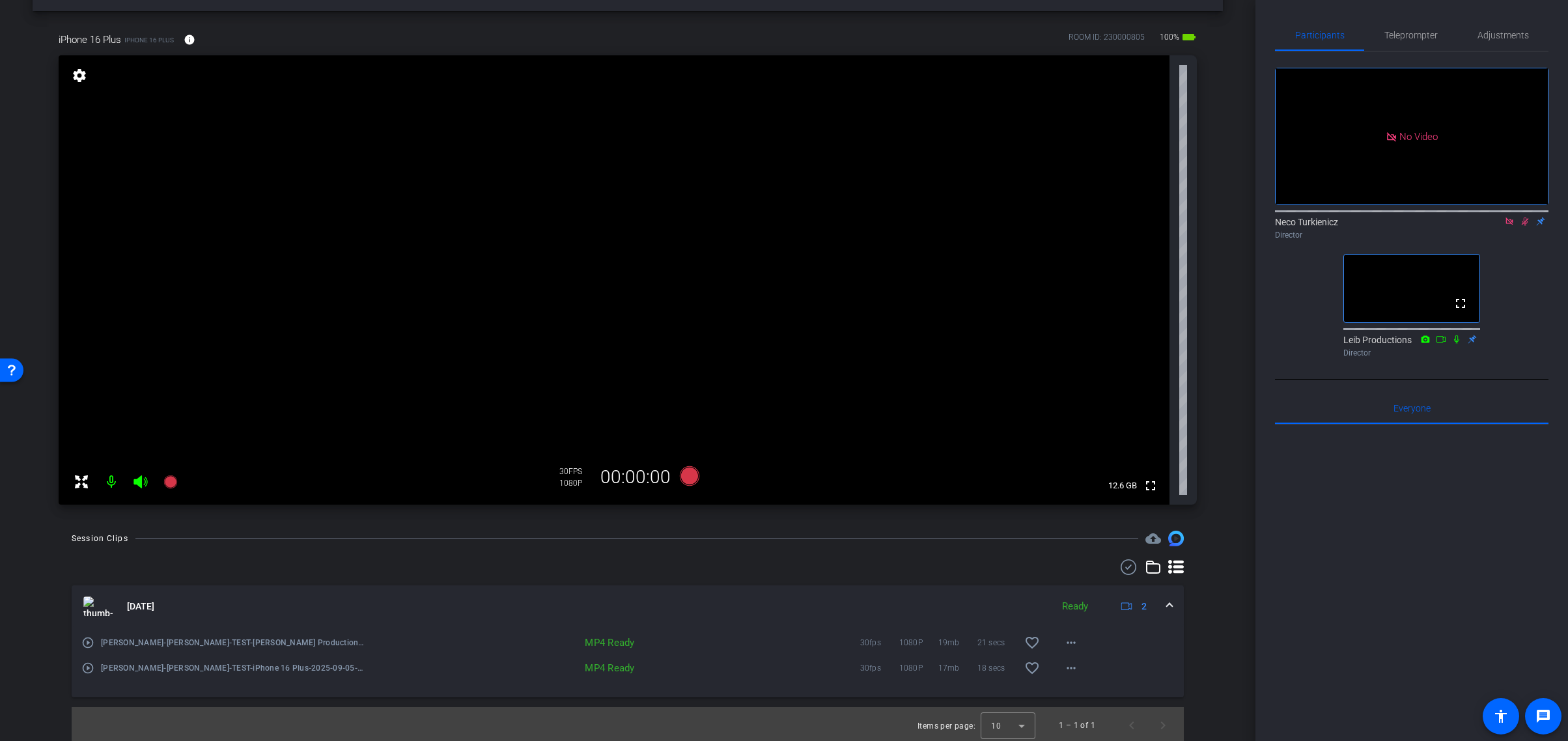
drag, startPoint x: 1382, startPoint y: 309, endPoint x: 1364, endPoint y: 191, distance: 119.4
click at [1364, 190] on div "No Video Neco Turkienicz Director fullscreen [PERSON_NAME] Productions Director" at bounding box center [1412, 207] width 273 height 312
click at [1342, 33] on span "Participants" at bounding box center [1320, 34] width 50 height 9
click at [1515, 29] on span "Adjustments" at bounding box center [1503, 34] width 51 height 31
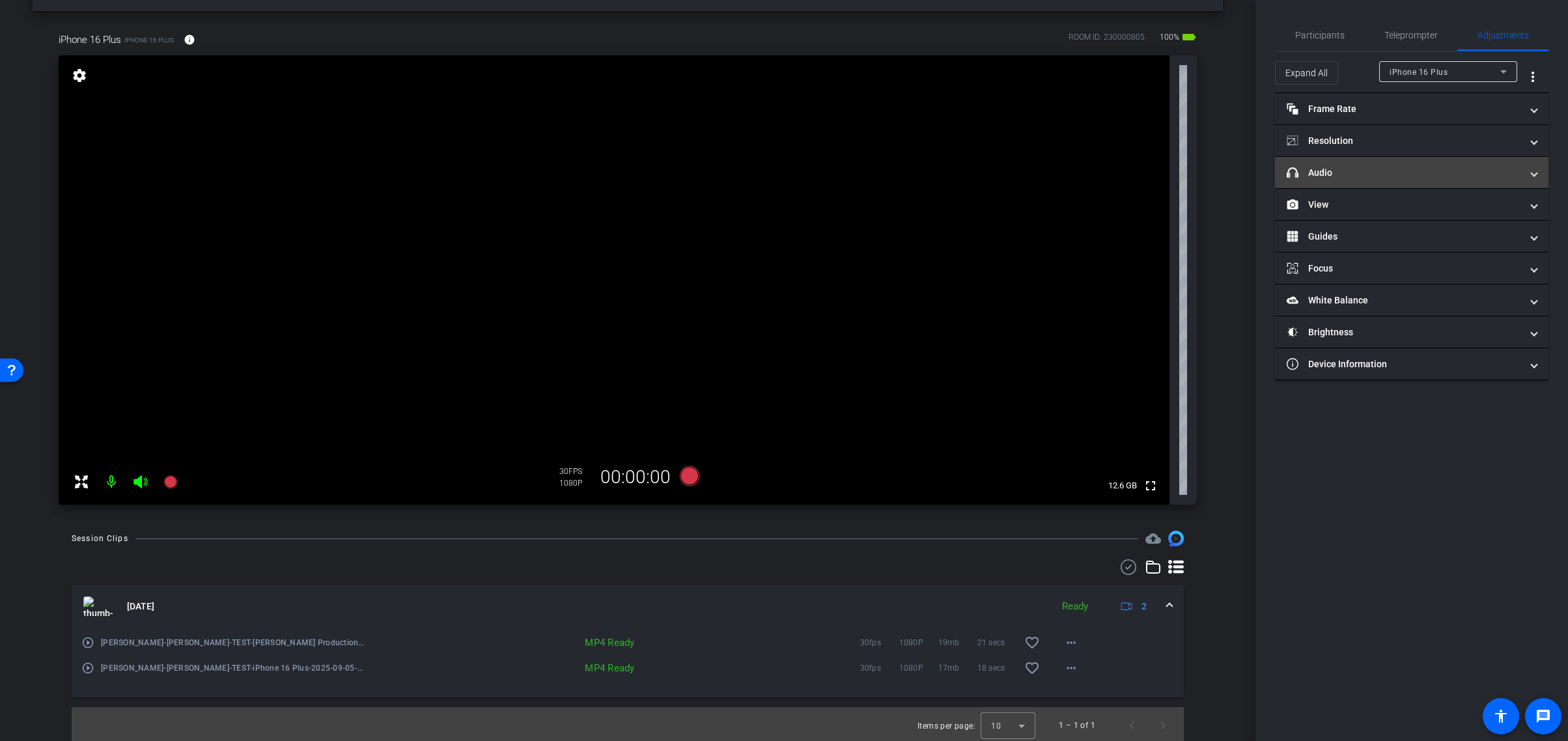
click at [1526, 172] on span "headphone icon Audio" at bounding box center [1409, 172] width 245 height 14
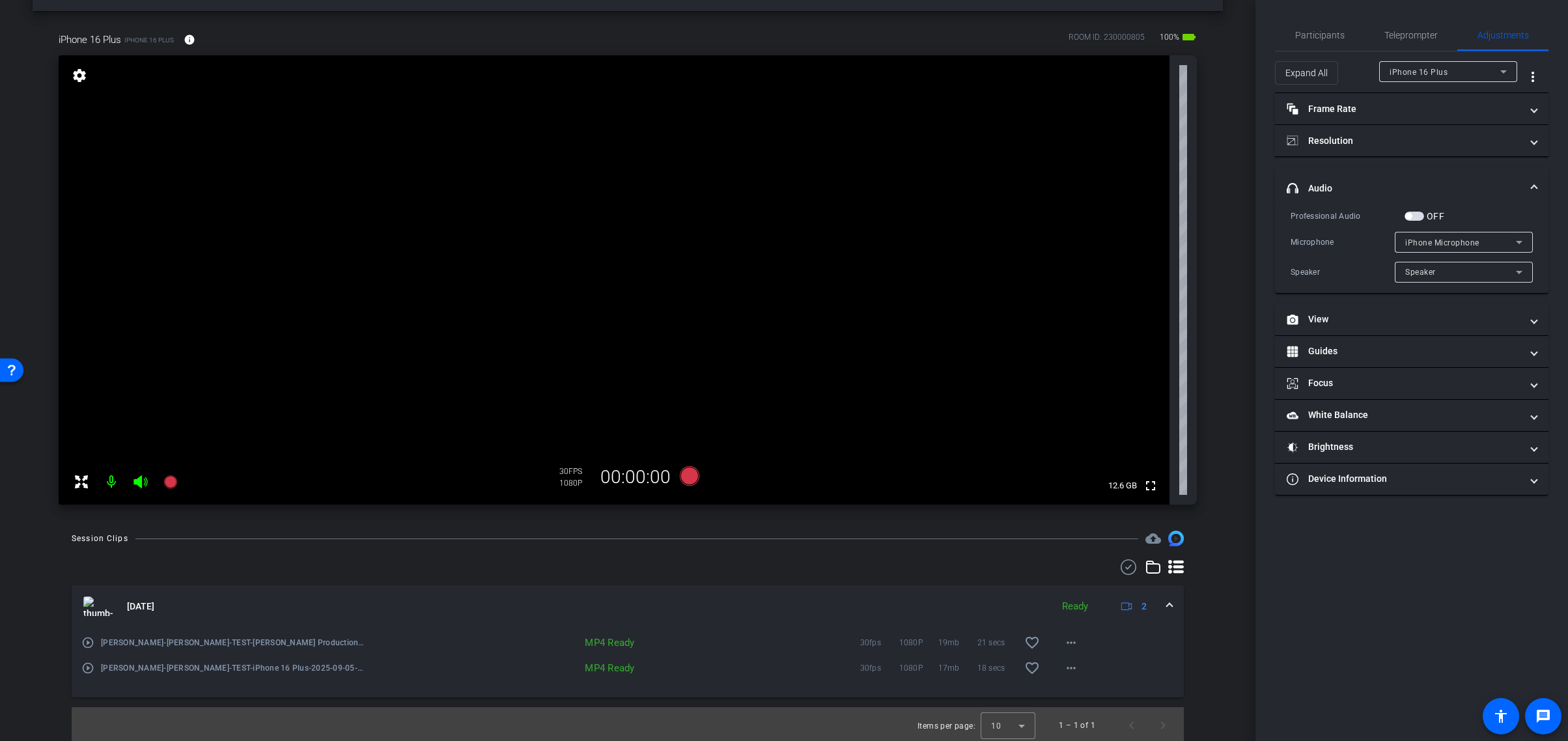
click at [1534, 184] on span at bounding box center [1534, 188] width 6 height 14
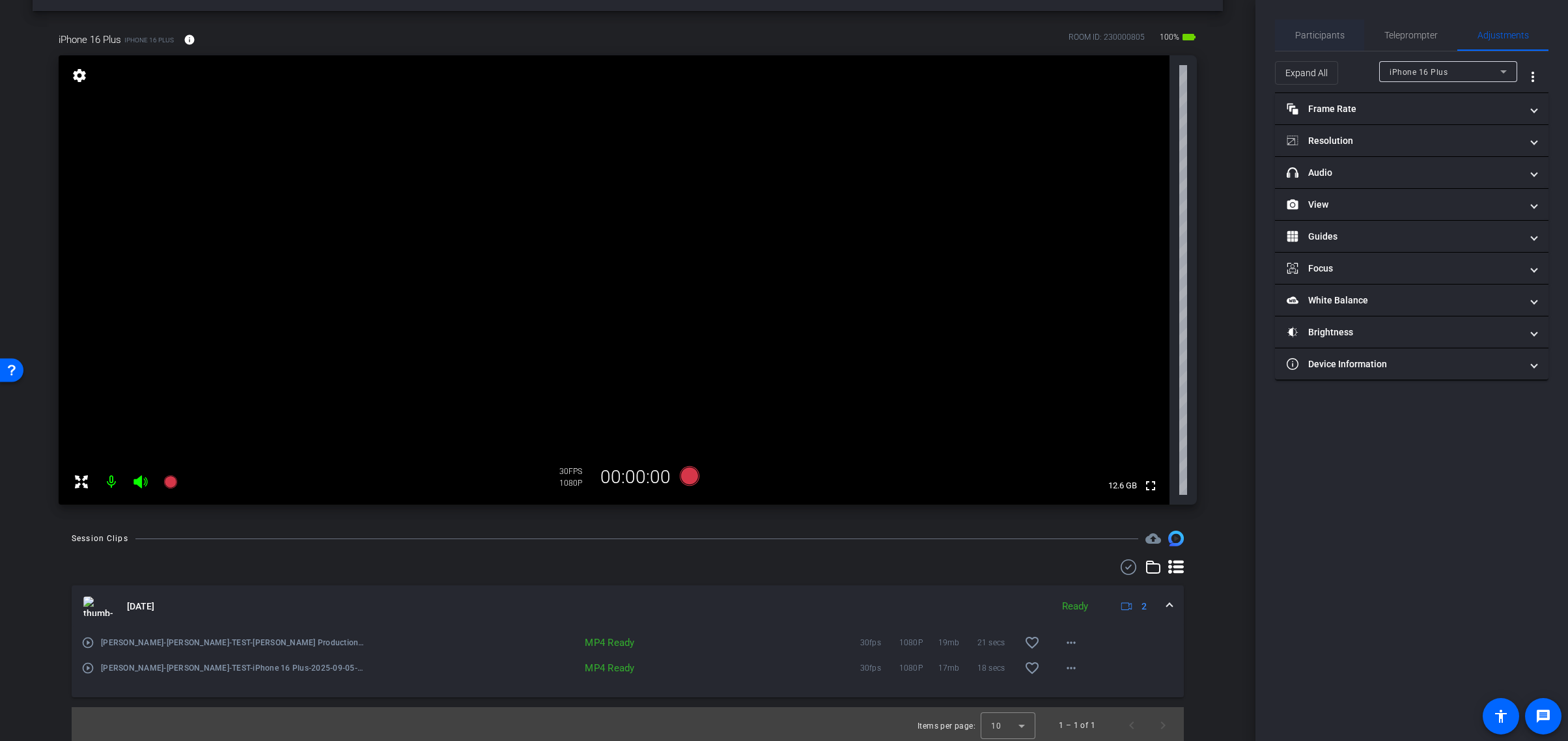
click at [1314, 33] on span "Participants" at bounding box center [1320, 34] width 50 height 9
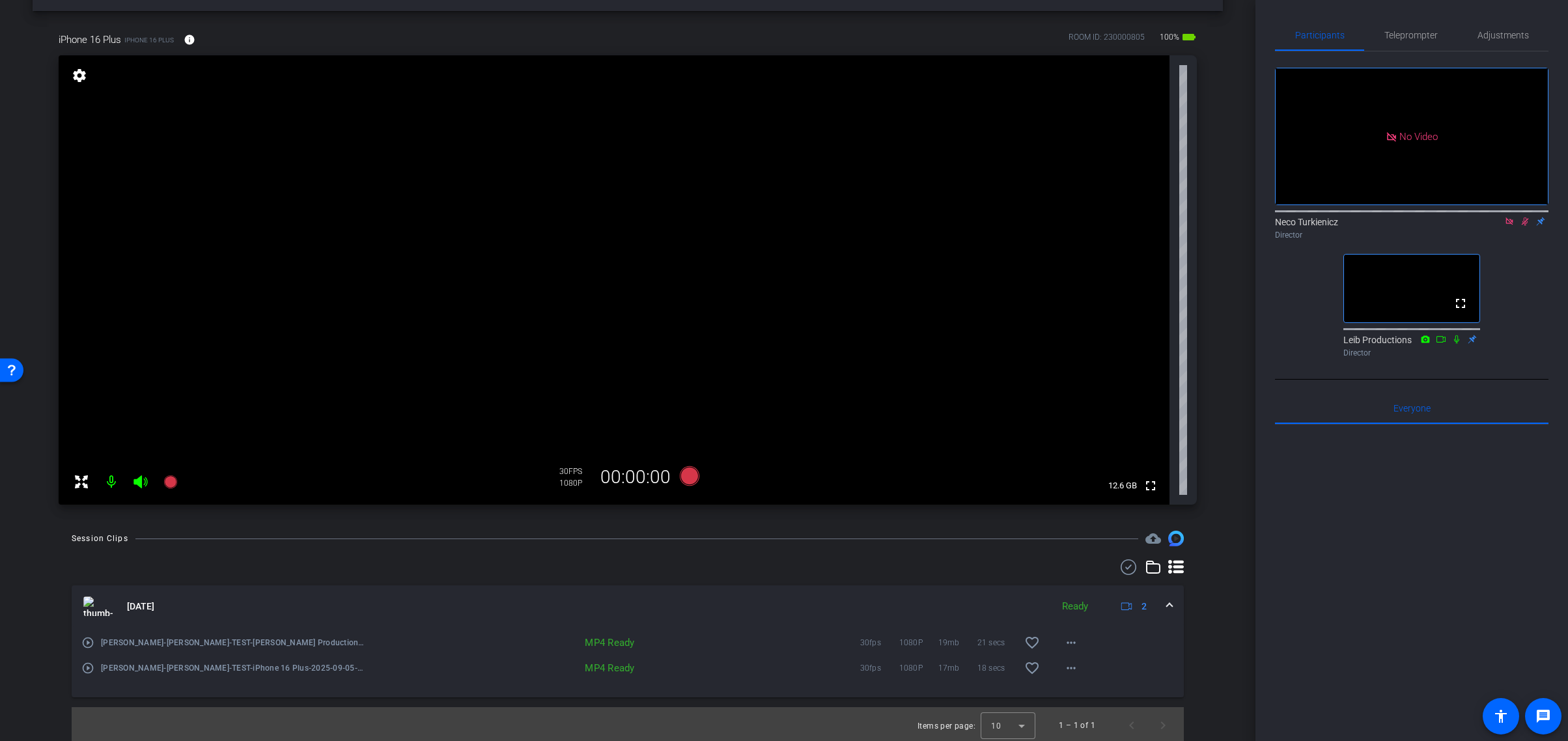
click at [1386, 255] on video at bounding box center [1412, 288] width 135 height 68
click at [1377, 255] on video at bounding box center [1412, 288] width 135 height 68
drag, startPoint x: 1377, startPoint y: 235, endPoint x: 1304, endPoint y: 106, distance: 148.2
click at [1304, 106] on div "No Video Neco Turkienicz Director fullscreen [PERSON_NAME] Productions Director" at bounding box center [1412, 207] width 273 height 312
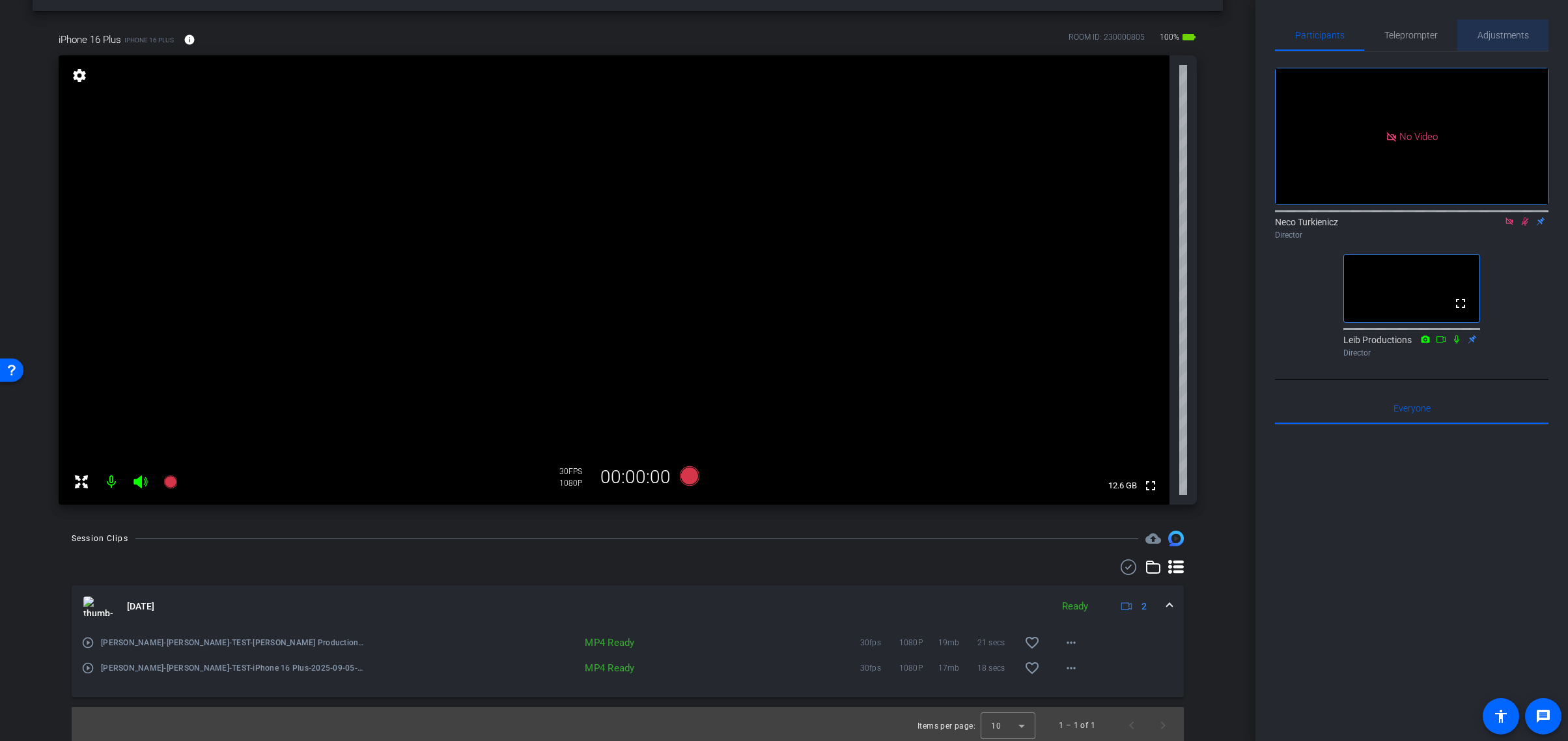
click at [1507, 37] on span "Adjustments" at bounding box center [1503, 34] width 51 height 9
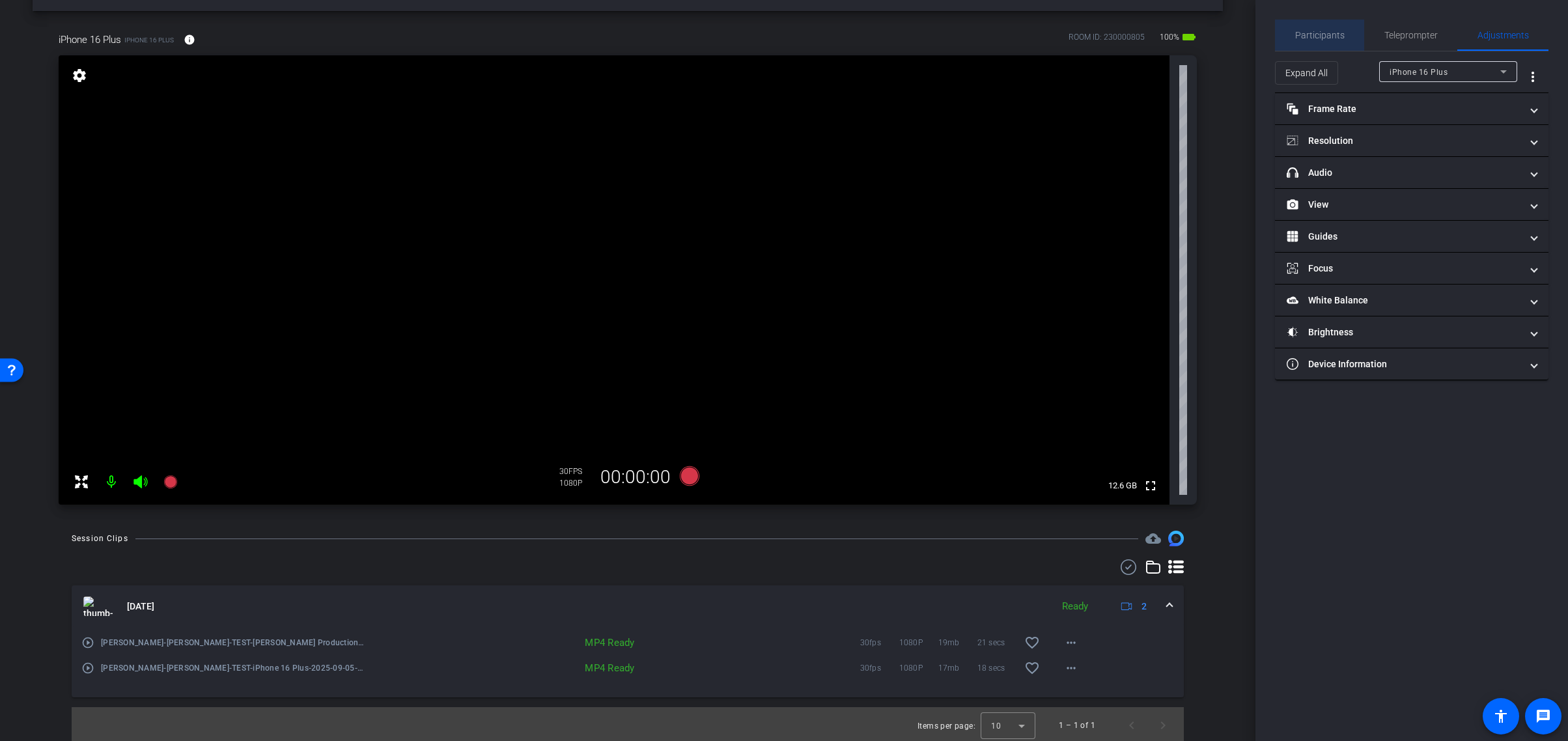
click at [1320, 37] on span "Participants" at bounding box center [1320, 34] width 50 height 9
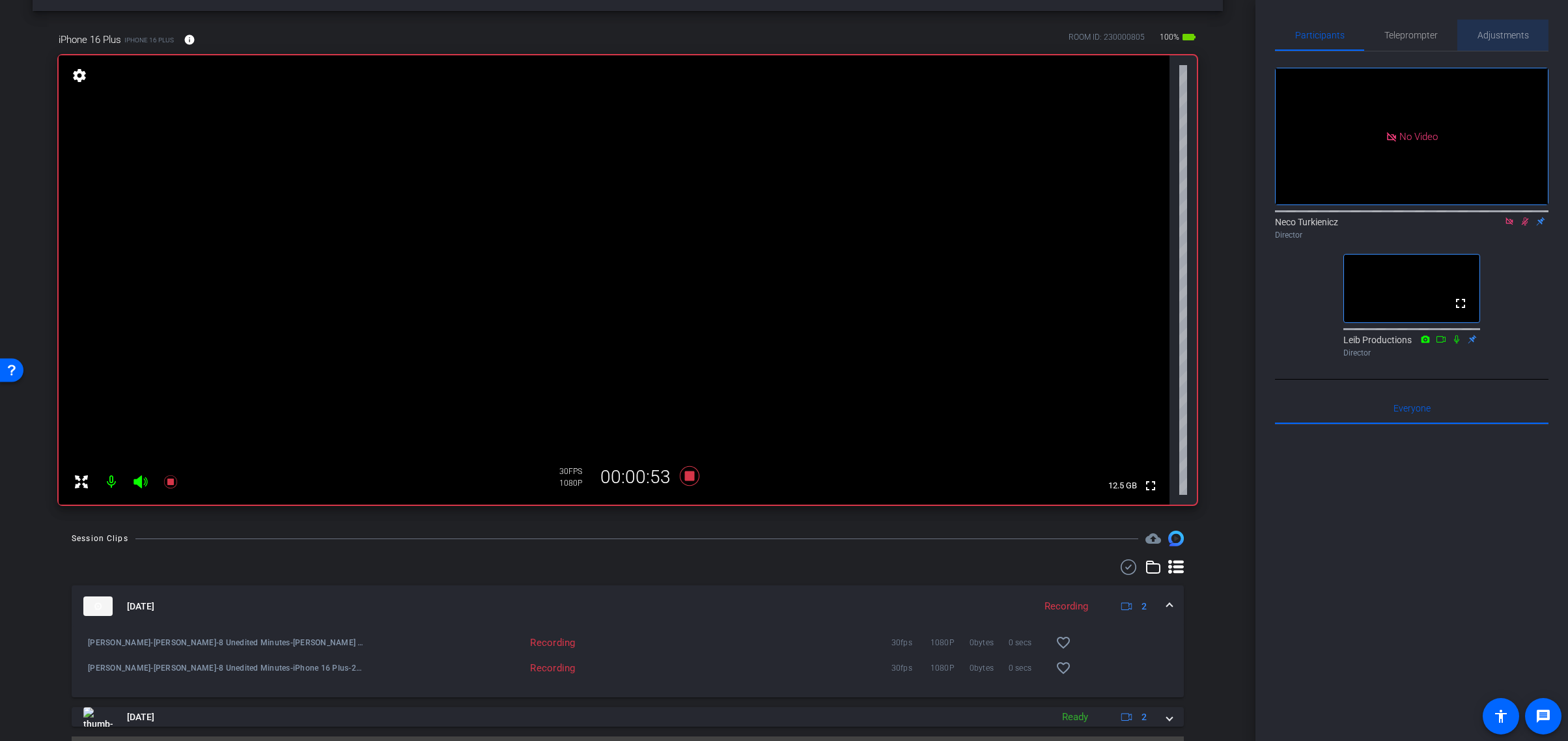
click at [1498, 35] on span "Adjustments" at bounding box center [1503, 34] width 51 height 9
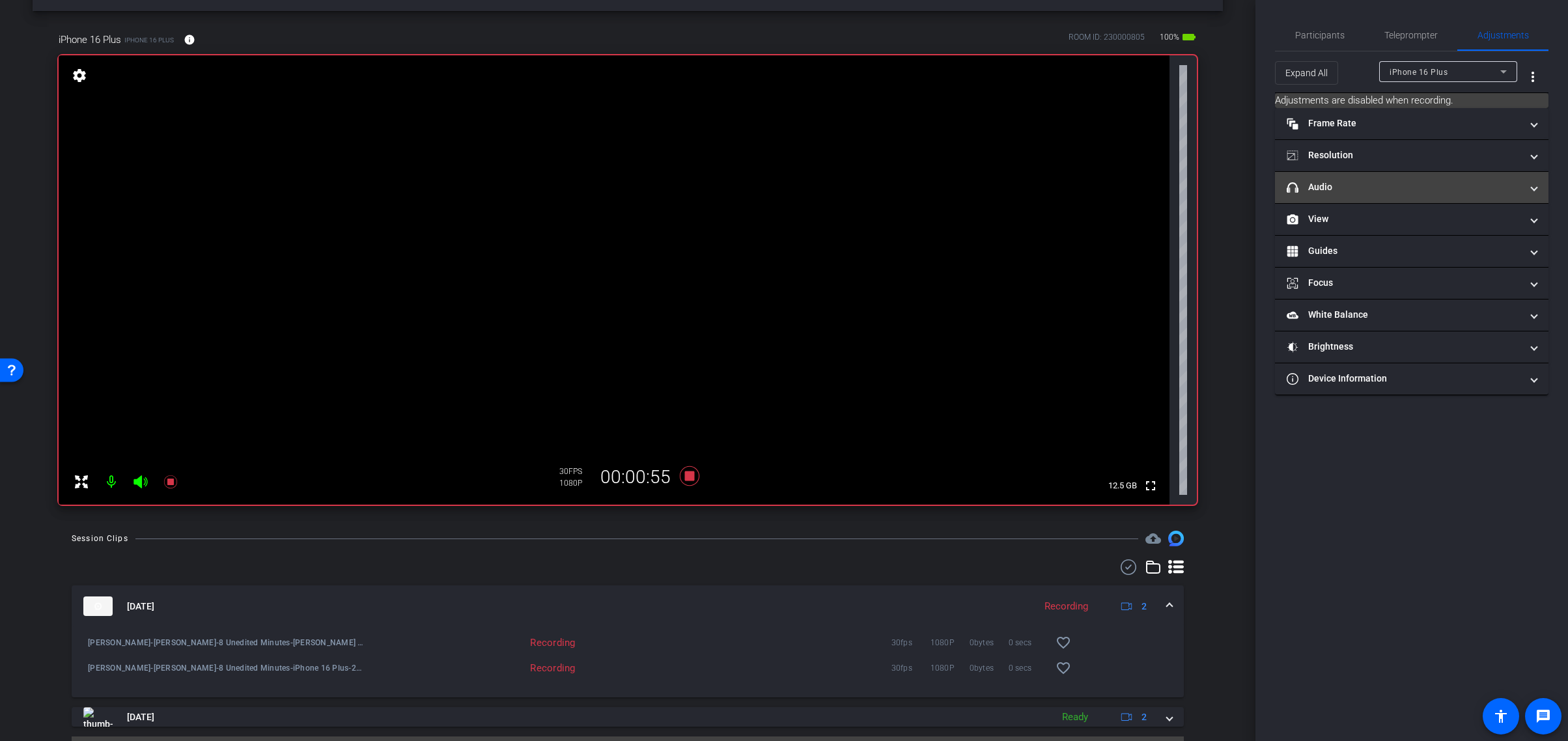
click at [1421, 192] on mat-panel-title "headphone icon Audio" at bounding box center [1404, 187] width 235 height 14
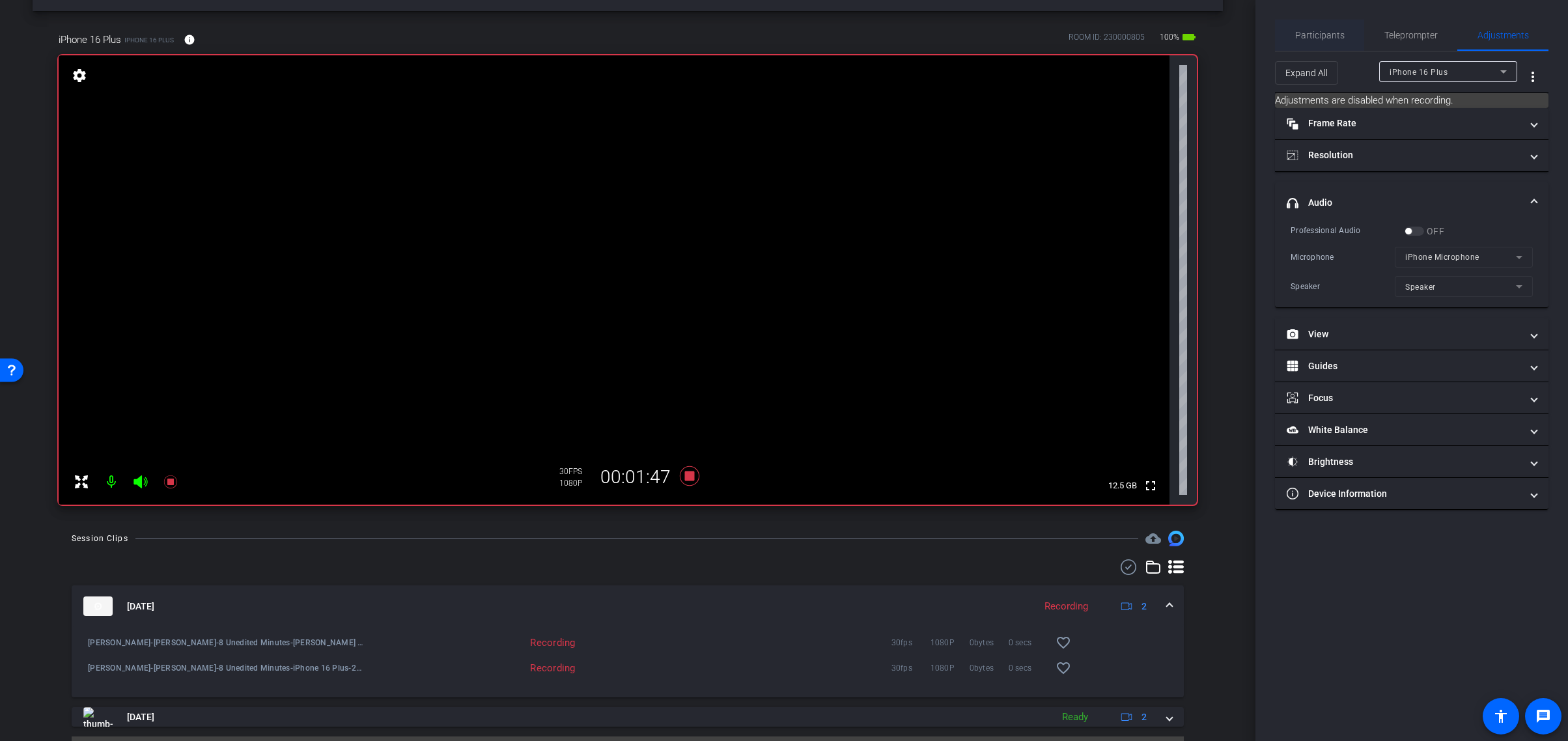
click at [1326, 36] on span "Participants" at bounding box center [1320, 34] width 50 height 9
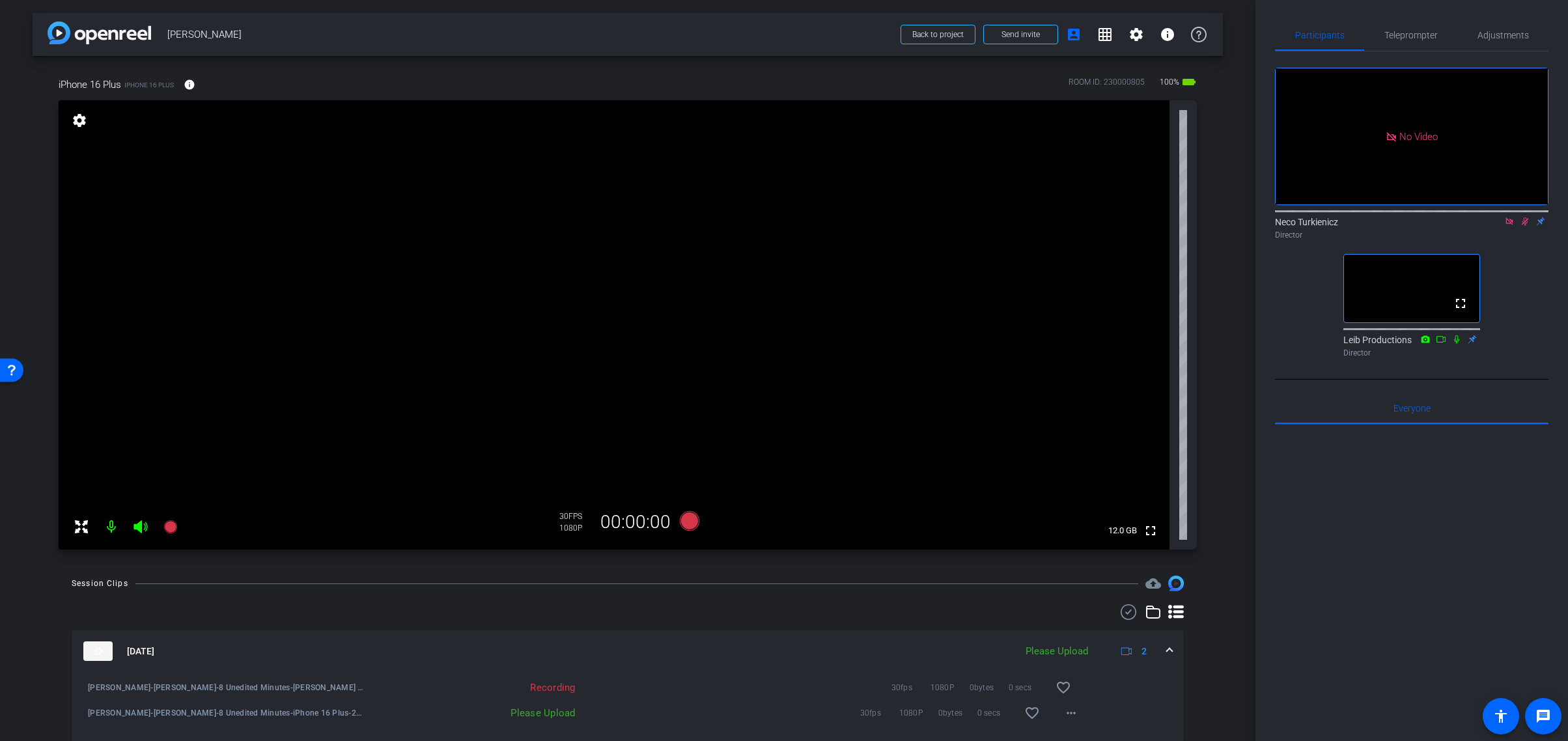
scroll to position [77, 0]
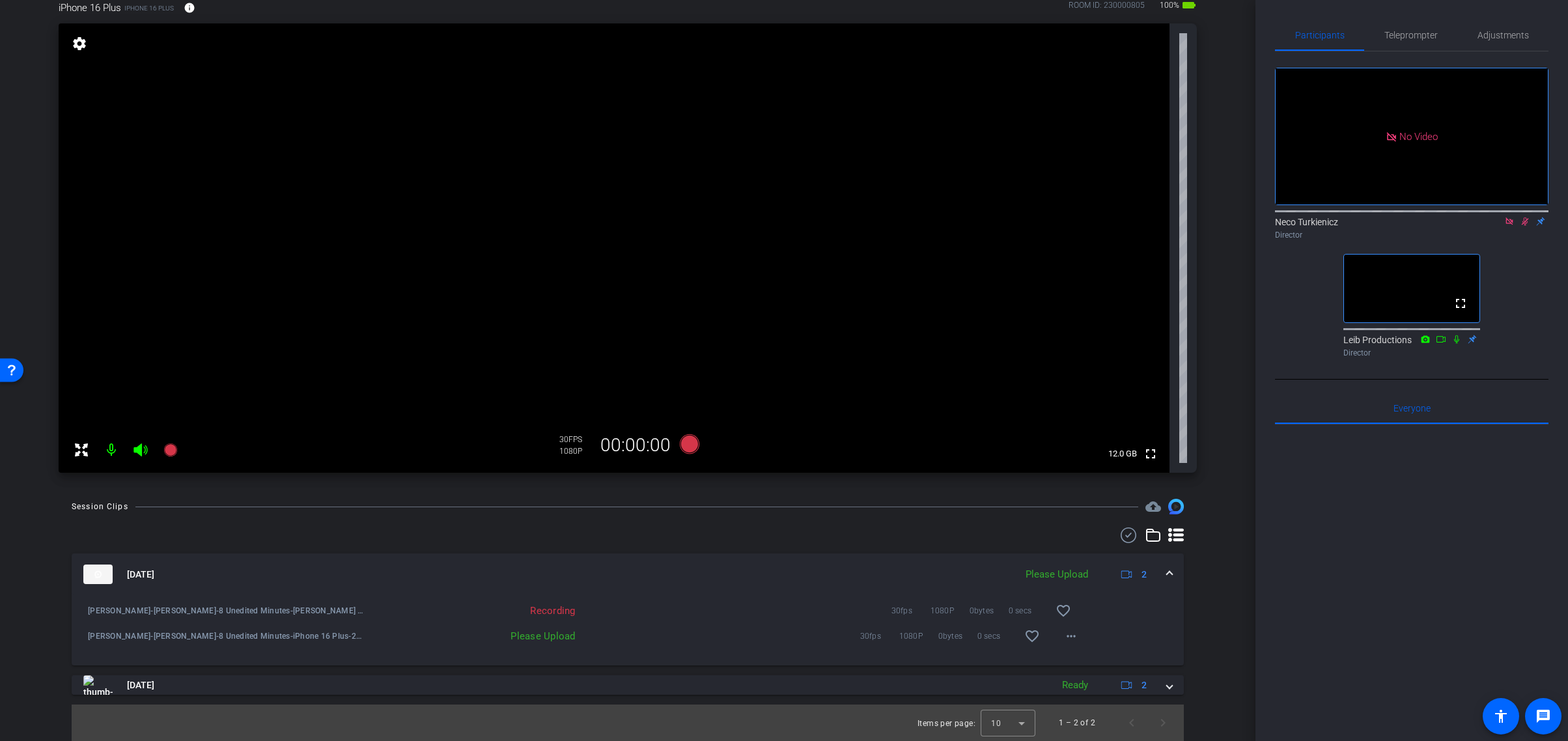
click at [1510, 217] on icon at bounding box center [1510, 221] width 10 height 9
click at [1512, 226] on icon at bounding box center [1510, 221] width 10 height 9
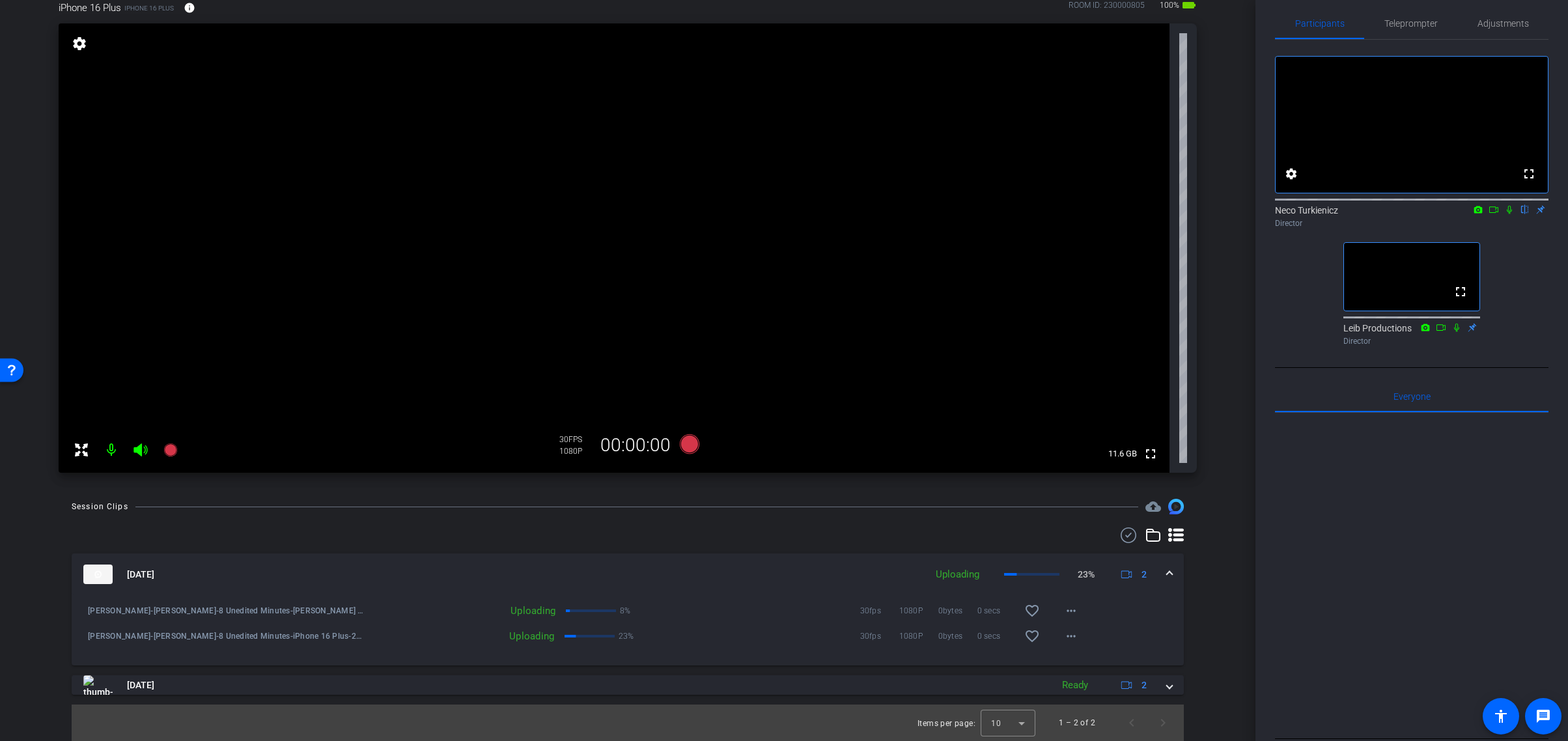
scroll to position [0, 0]
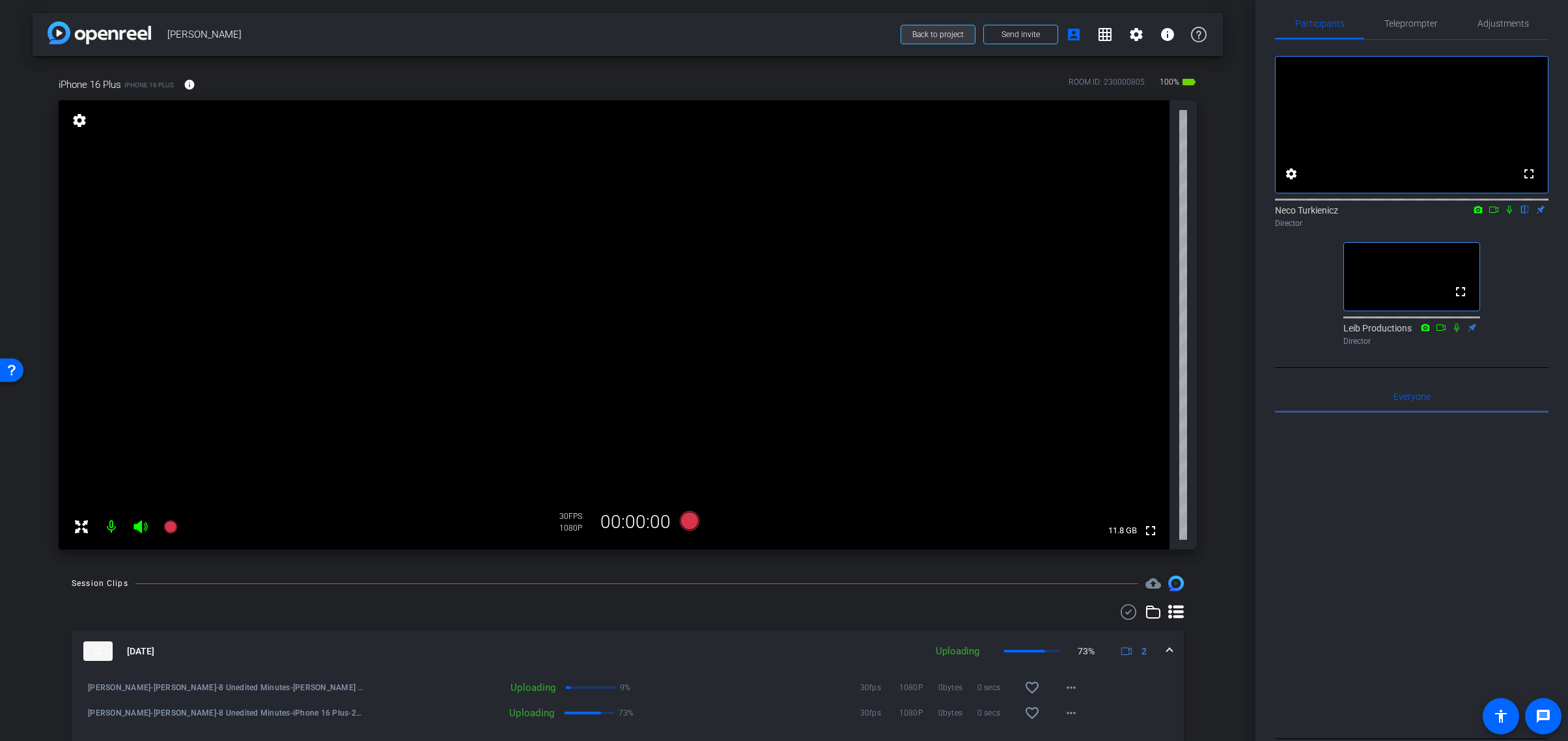
click at [939, 34] on span "Back to project" at bounding box center [938, 34] width 51 height 9
